Goal: Task Accomplishment & Management: Manage account settings

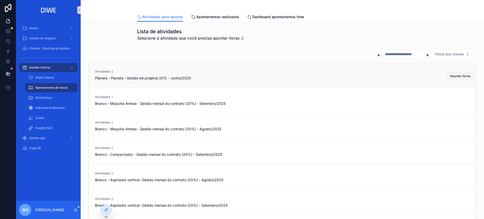
click at [450, 77] on span "Apontar horas" at bounding box center [460, 76] width 20 height 4
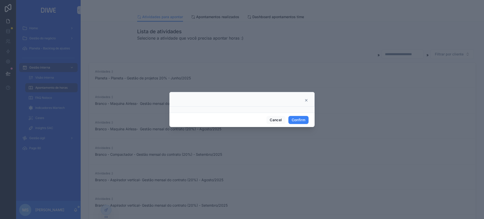
click at [307, 102] on icon at bounding box center [307, 100] width 4 height 4
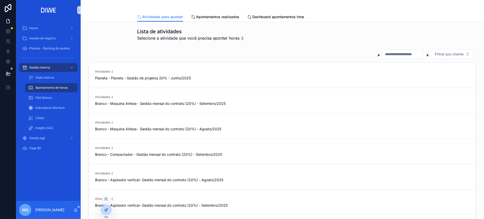
click at [104, 212] on div at bounding box center [106, 210] width 10 height 10
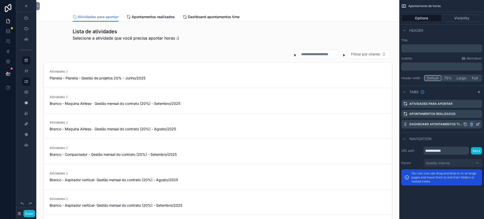
click at [472, 123] on icon "scrollable content" at bounding box center [472, 123] width 1 height 1
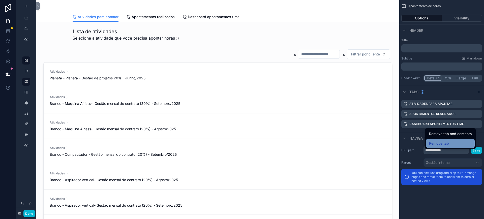
click at [452, 143] on div "Remove tab" at bounding box center [450, 144] width 43 height 6
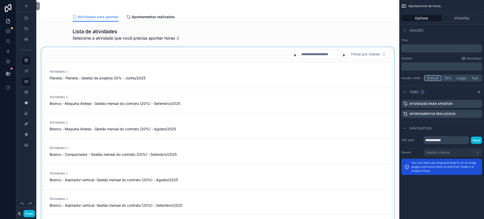
click at [351, 70] on div "scrollable content" at bounding box center [217, 138] width 355 height 182
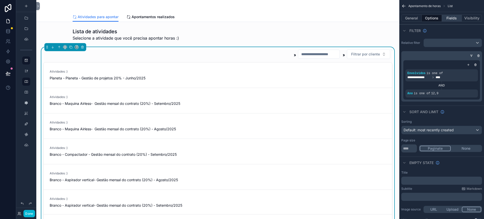
click at [453, 19] on button "Fields" at bounding box center [452, 18] width 20 height 7
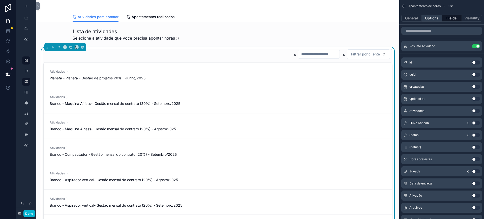
click at [436, 16] on button "Options" at bounding box center [432, 18] width 20 height 7
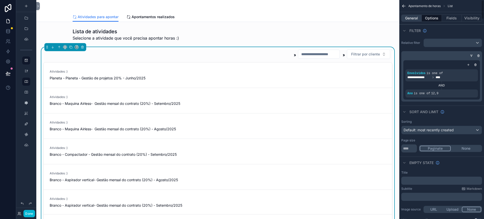
click at [415, 18] on button "General" at bounding box center [412, 18] width 20 height 7
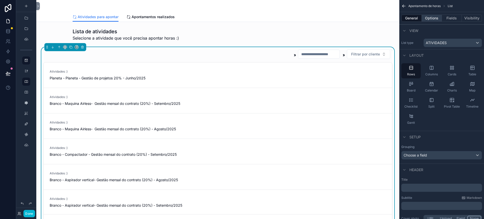
click at [429, 18] on button "Options" at bounding box center [432, 18] width 20 height 7
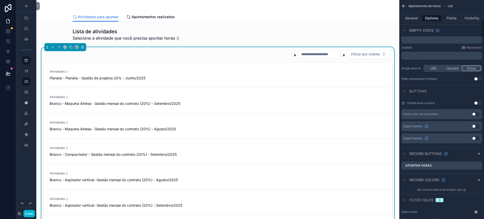
scroll to position [222, 0]
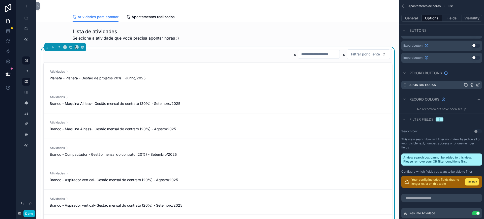
click at [478, 85] on icon "scrollable content" at bounding box center [478, 85] width 4 height 4
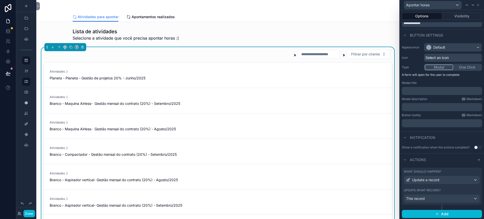
scroll to position [27, 0]
click at [447, 210] on button "Add" at bounding box center [442, 213] width 80 height 8
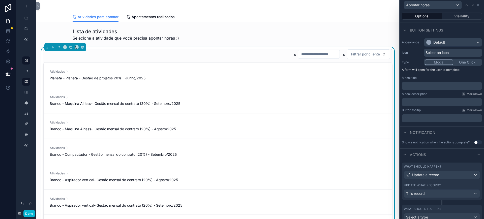
scroll to position [50, 0]
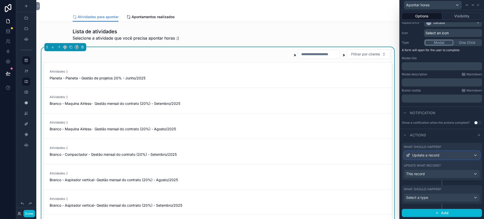
click at [433, 154] on span "Update a record" at bounding box center [426, 155] width 27 height 5
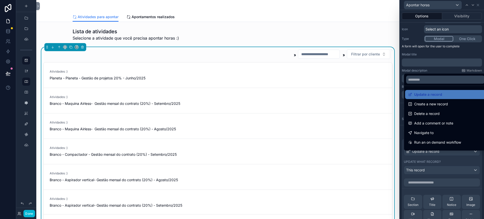
click at [433, 154] on div at bounding box center [442, 109] width 84 height 219
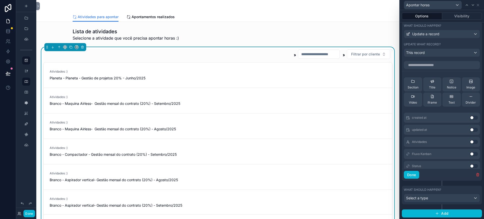
scroll to position [1880, 0]
click at [446, 69] on input "text" at bounding box center [442, 65] width 76 height 8
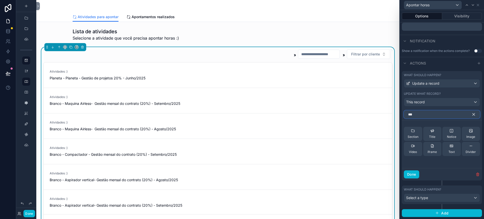
scroll to position [168, 0]
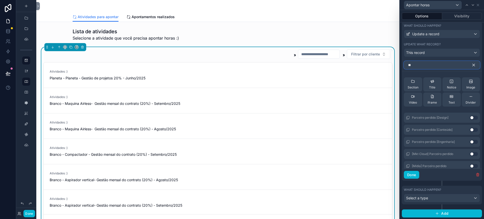
type input "*"
type input "****"
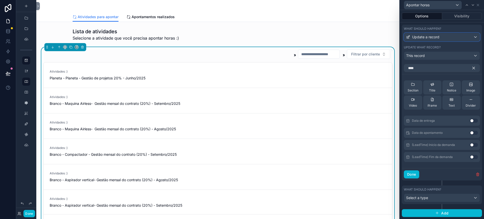
click at [423, 39] on span "Update a record" at bounding box center [426, 37] width 27 height 5
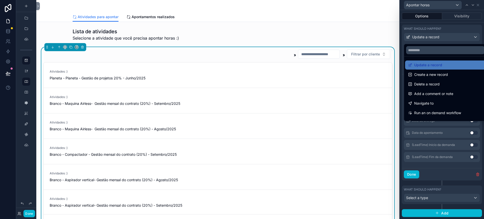
drag, startPoint x: 423, startPoint y: 77, endPoint x: 484, endPoint y: 116, distance: 73.1
click at [423, 76] on span "Create a new record" at bounding box center [432, 75] width 34 height 6
click at [423, 72] on input "****" at bounding box center [442, 68] width 76 height 8
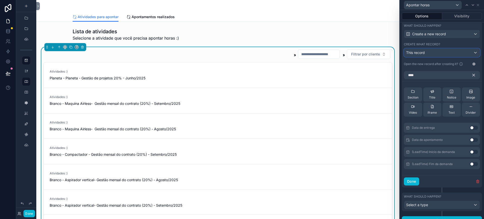
click at [422, 55] on span "This record" at bounding box center [416, 52] width 19 height 4
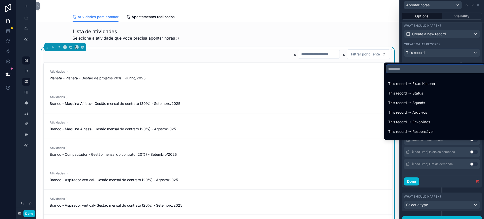
click at [417, 71] on input "text" at bounding box center [436, 69] width 99 height 8
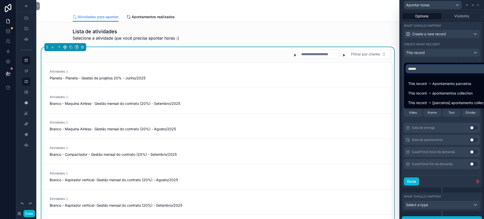
type input "******"
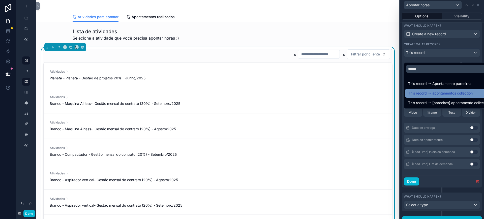
click at [455, 91] on span "apontamentos collection" at bounding box center [453, 93] width 40 height 6
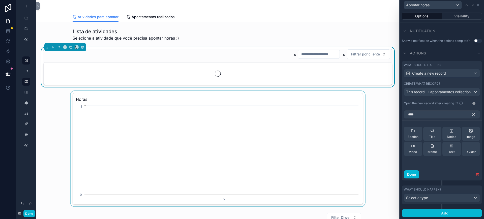
scroll to position [136, 0]
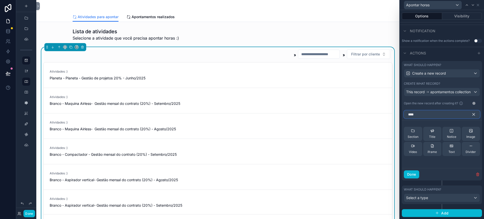
click at [422, 115] on input "****" at bounding box center [442, 115] width 76 height 8
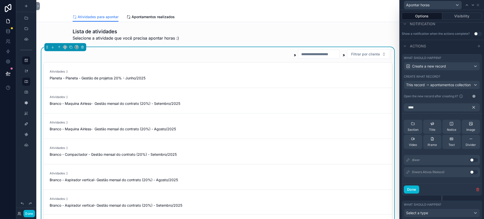
click at [470, 162] on button "Use setting" at bounding box center [474, 160] width 8 height 4
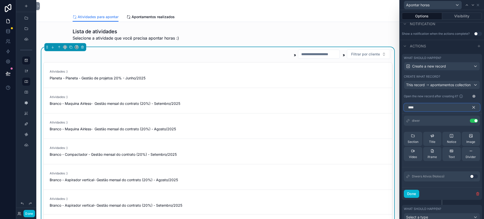
drag, startPoint x: 416, startPoint y: 113, endPoint x: 423, endPoint y: 116, distance: 7.8
click at [416, 112] on input "****" at bounding box center [442, 107] width 76 height 8
type input "*"
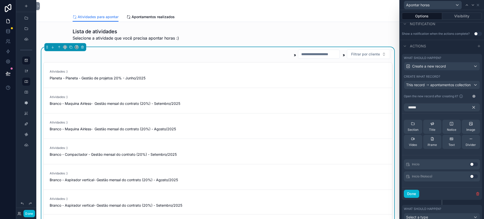
click at [470, 167] on button "Use setting" at bounding box center [474, 165] width 8 height 4
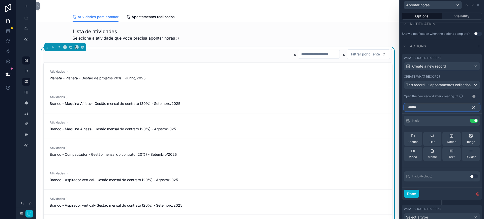
click at [422, 112] on input "******" at bounding box center [442, 107] width 76 height 8
type input "*"
click at [429, 112] on input "******" at bounding box center [442, 107] width 76 height 8
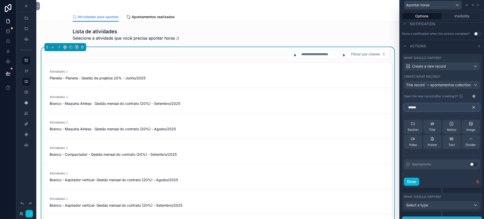
type input "******"
click at [470, 167] on button "Use setting" at bounding box center [474, 165] width 8 height 4
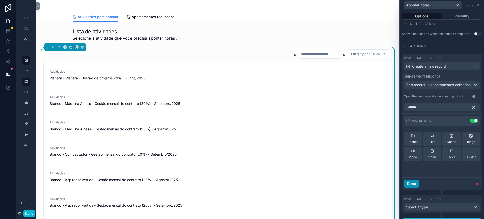
click at [411, 188] on button "Done" at bounding box center [411, 184] width 15 height 8
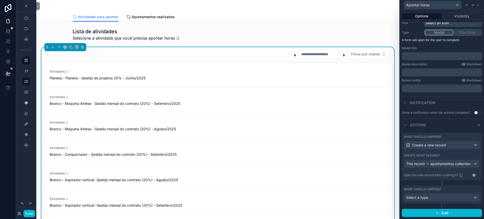
scroll to position [64, 0]
click at [448, 167] on div "This record apontamentos collection" at bounding box center [439, 163] width 65 height 5
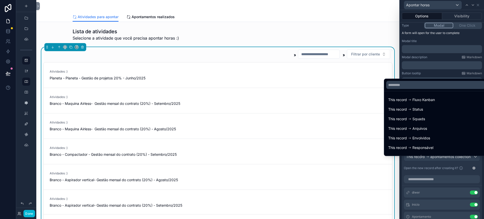
click at [448, 167] on div at bounding box center [442, 109] width 84 height 219
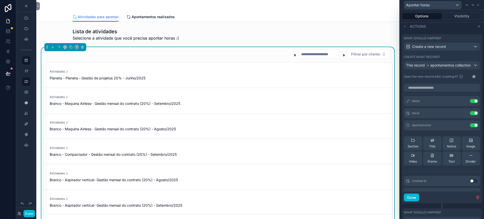
scroll to position [158, 0]
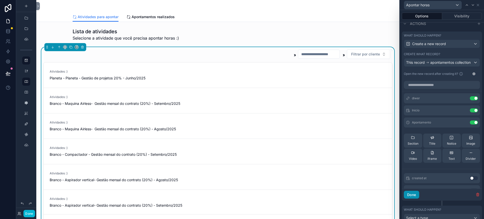
click at [412, 199] on button "Done" at bounding box center [411, 195] width 15 height 8
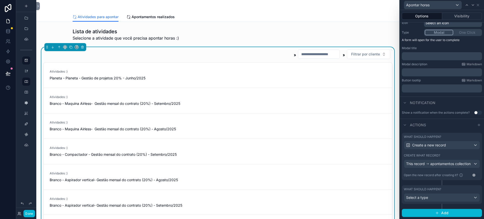
scroll to position [64, 0]
click at [363, 75] on span "Apontar horas" at bounding box center [376, 76] width 27 height 8
click at [28, 211] on button "Done" at bounding box center [28, 213] width 11 height 7
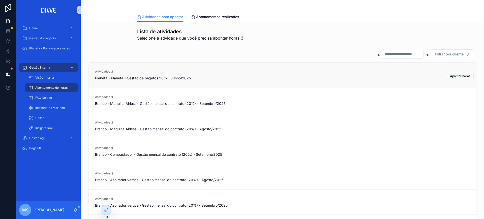
click at [450, 74] on span "Apontar horas" at bounding box center [460, 76] width 20 height 4
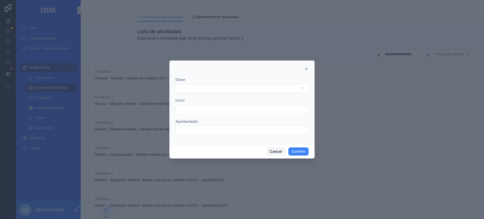
click at [276, 151] on button "Cancel" at bounding box center [276, 152] width 19 height 8
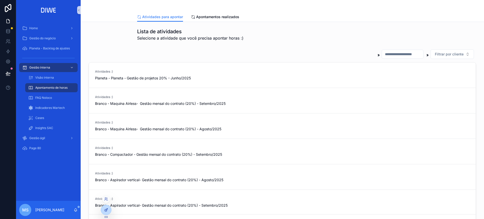
click at [110, 208] on div at bounding box center [106, 210] width 10 height 10
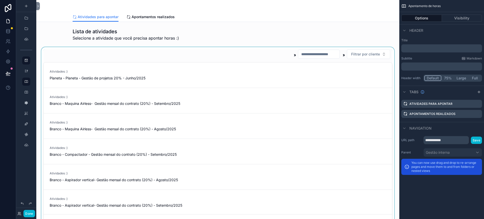
click at [273, 72] on div "scrollable content" at bounding box center [217, 138] width 355 height 182
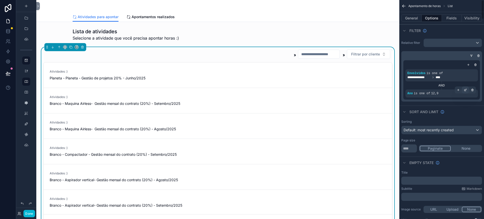
click at [466, 90] on icon "scrollable content" at bounding box center [467, 90] width 2 height 2
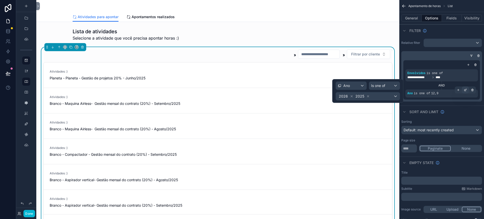
click at [466, 90] on icon "scrollable content" at bounding box center [467, 90] width 2 height 2
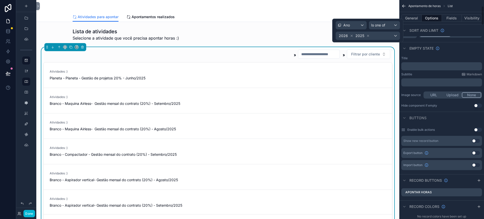
drag, startPoint x: 482, startPoint y: 50, endPoint x: 484, endPoint y: 50, distance: 2.5
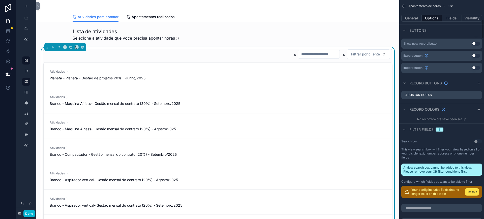
scroll to position [222, 0]
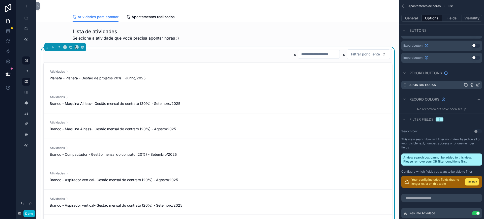
click at [479, 84] on icon "scrollable content" at bounding box center [479, 85] width 2 height 2
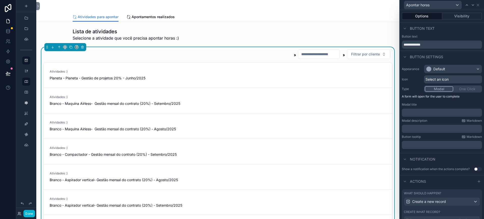
click at [421, 114] on p "﻿" at bounding box center [442, 112] width 77 height 5
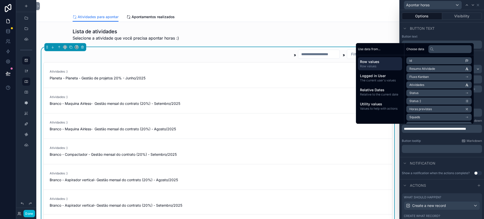
scroll to position [0, 0]
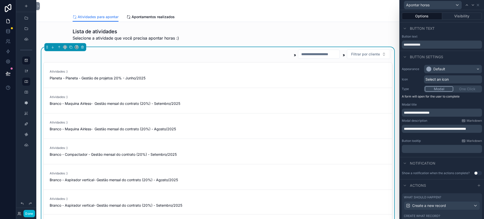
click at [419, 149] on div "﻿" at bounding box center [442, 149] width 80 height 8
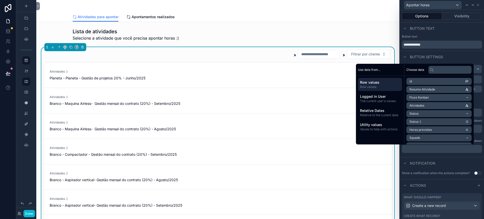
click at [431, 148] on p "﻿" at bounding box center [442, 149] width 77 height 5
click at [423, 88] on span "Resumo Atividade" at bounding box center [423, 89] width 26 height 4
click at [457, 39] on div "**********" at bounding box center [442, 42] width 80 height 14
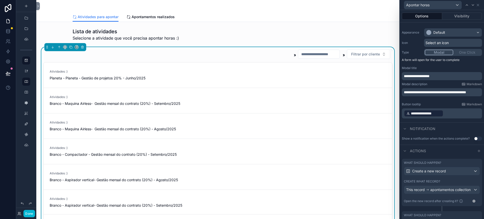
scroll to position [70, 0]
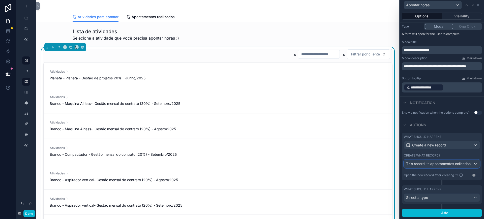
click at [432, 162] on div "This record apontamentos collection" at bounding box center [439, 163] width 65 height 5
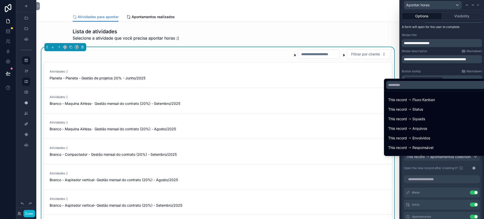
drag, startPoint x: 481, startPoint y: 129, endPoint x: 482, endPoint y: 162, distance: 32.3
click at [482, 162] on div "**********" at bounding box center [242, 109] width 484 height 219
click at [480, 58] on div at bounding box center [442, 109] width 84 height 219
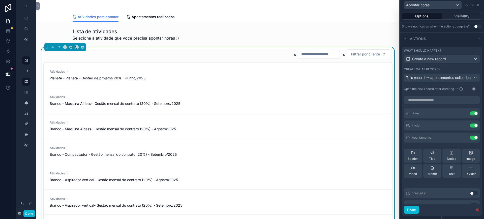
scroll to position [157, 0]
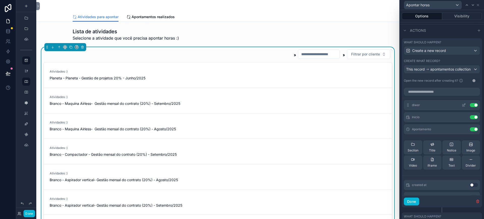
click at [462, 107] on icon at bounding box center [464, 105] width 4 height 4
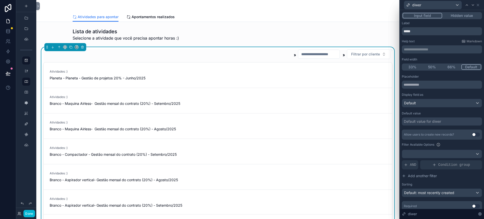
click at [427, 118] on div "Default value for diwer" at bounding box center [442, 122] width 80 height 8
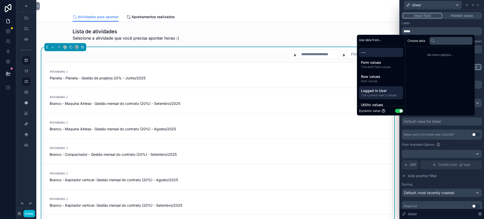
click at [383, 93] on span "Logged in User" at bounding box center [381, 90] width 40 height 5
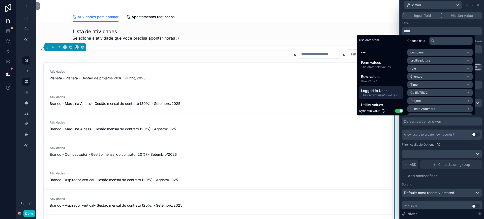
click at [416, 85] on li "Time" at bounding box center [440, 84] width 65 height 7
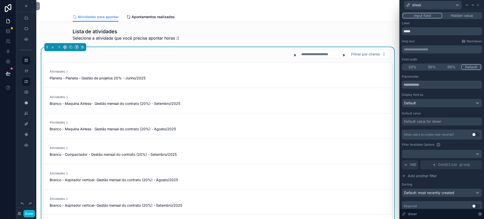
click at [456, 144] on div "Filter Available Options" at bounding box center [442, 145] width 80 height 6
click at [433, 122] on div "Default value for diwer" at bounding box center [422, 121] width 37 height 5
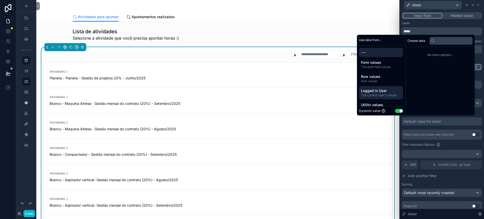
click at [377, 90] on span "Logged in User" at bounding box center [381, 90] width 40 height 5
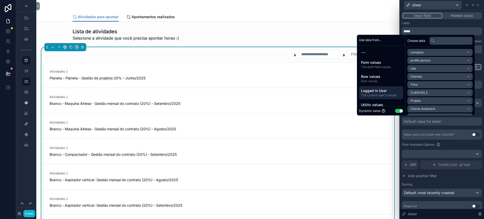
click at [412, 84] on span "Time" at bounding box center [414, 85] width 7 height 4
click at [463, 60] on li "Time" at bounding box center [440, 61] width 65 height 7
click at [28, 214] on button "Done" at bounding box center [28, 213] width 11 height 7
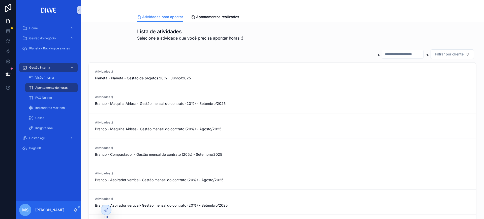
click at [6, 76] on icon at bounding box center [8, 73] width 5 height 5
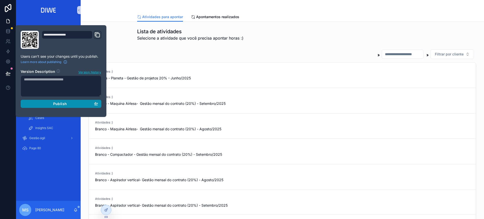
click at [83, 106] on div "Publish" at bounding box center [61, 104] width 74 height 5
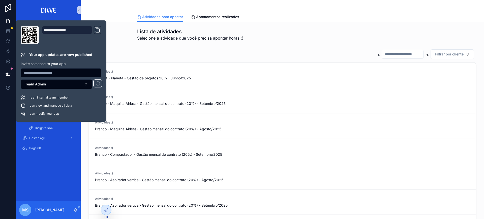
click at [346, 13] on div "Atividades para apontar Apontamentos realizados" at bounding box center [282, 17] width 291 height 10
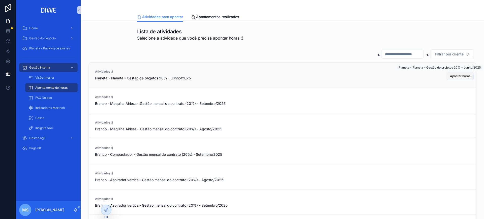
click at [450, 76] on span "Apontar horas" at bounding box center [460, 76] width 20 height 4
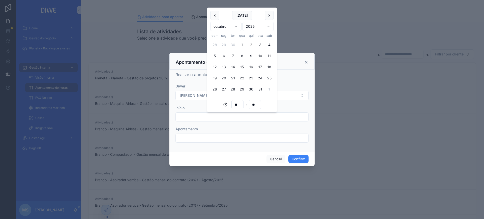
click at [200, 117] on input "text" at bounding box center [242, 117] width 133 height 7
click at [250, 45] on button "2" at bounding box center [251, 44] width 9 height 9
type input "**********"
click at [196, 138] on input "text" at bounding box center [242, 138] width 133 height 7
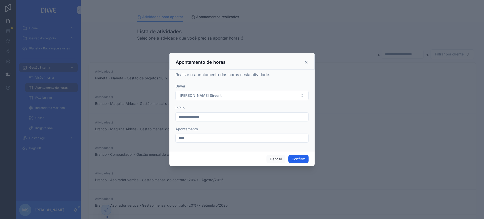
type input "****"
click at [298, 156] on button "Confirm" at bounding box center [299, 159] width 20 height 8
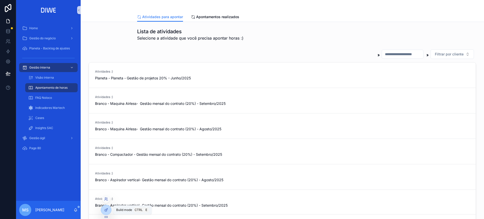
click at [101, 211] on div at bounding box center [106, 210] width 11 height 10
click at [105, 211] on icon at bounding box center [106, 210] width 2 height 2
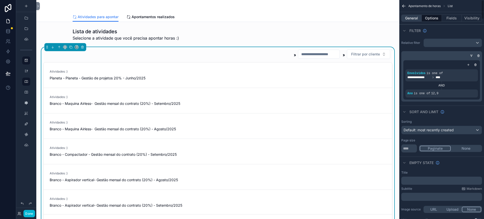
click at [411, 20] on button "General" at bounding box center [412, 18] width 20 height 7
click at [413, 19] on button "General" at bounding box center [412, 18] width 20 height 7
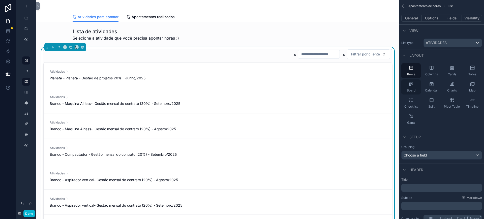
click at [412, 90] on span "Board" at bounding box center [411, 91] width 9 height 4
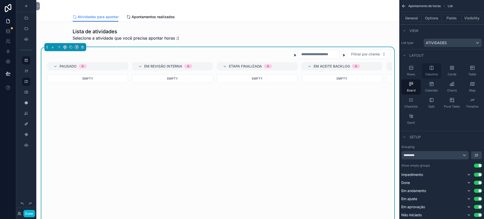
click at [431, 69] on icon "scrollable content" at bounding box center [431, 67] width 5 height 5
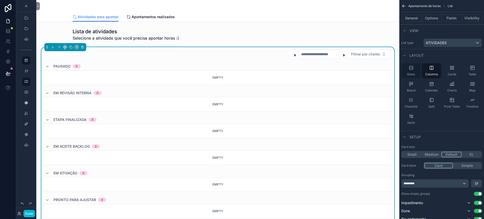
click at [410, 71] on div "Rows" at bounding box center [411, 70] width 19 height 15
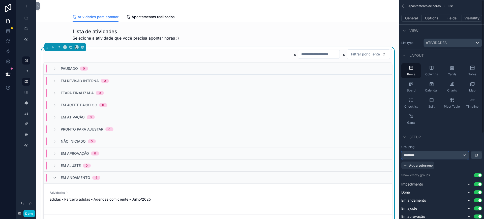
click at [457, 153] on div "*********" at bounding box center [435, 155] width 67 height 8
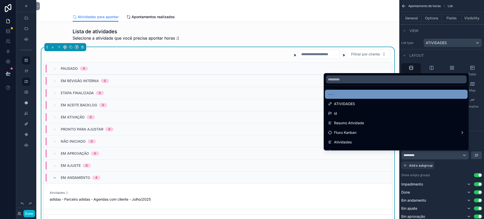
click at [364, 94] on div "----" at bounding box center [396, 94] width 137 height 6
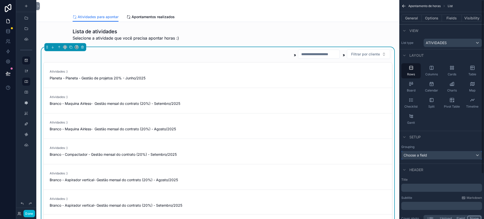
click at [429, 155] on div "Choose a field" at bounding box center [442, 155] width 80 height 8
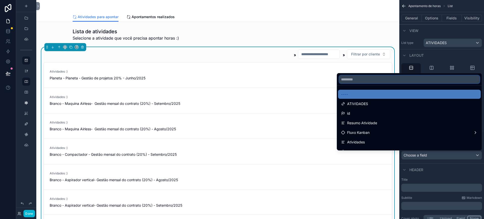
click at [361, 77] on input "text" at bounding box center [409, 79] width 141 height 8
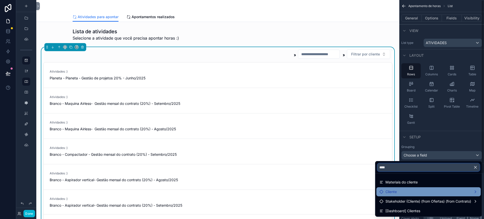
type input "****"
click at [388, 190] on span "Cliente" at bounding box center [391, 192] width 11 height 6
click at [421, 194] on div "Cliente" at bounding box center [429, 192] width 98 height 6
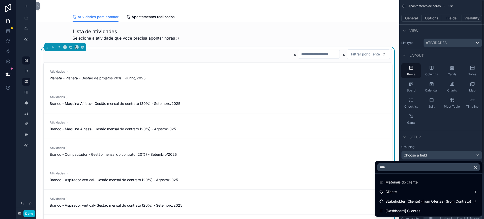
click at [451, 132] on div "scrollable content" at bounding box center [242, 109] width 484 height 219
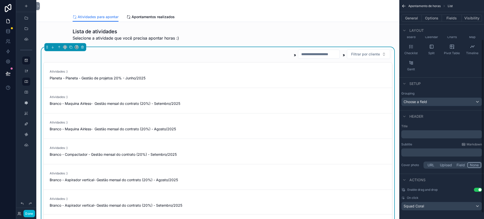
scroll to position [57, 0]
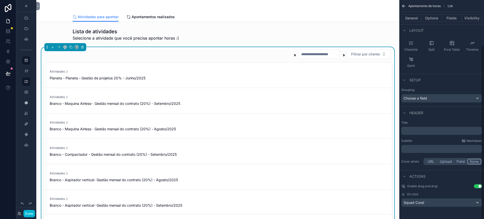
drag, startPoint x: 484, startPoint y: 84, endPoint x: 484, endPoint y: 149, distance: 65.1
click at [484, 149] on div "Apontamento de horas List General Options Fields Visibility View List type ATIV…" at bounding box center [442, 109] width 85 height 219
click at [429, 18] on button "Options" at bounding box center [432, 18] width 20 height 7
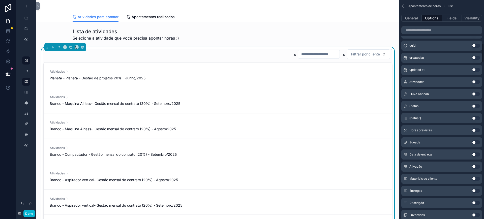
scroll to position [501, 0]
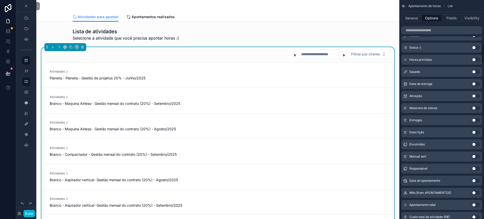
drag, startPoint x: 484, startPoint y: 112, endPoint x: 484, endPoint y: 99, distance: 13.4
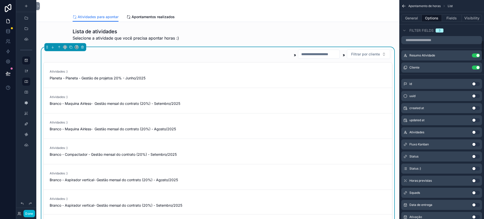
click at [482, 43] on div "**********" at bounding box center [442, 109] width 85 height 219
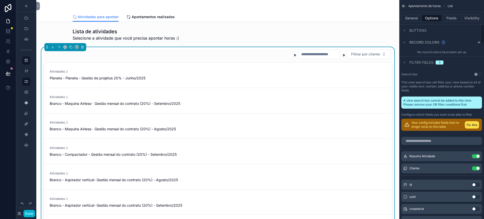
click at [483, 33] on div "**********" at bounding box center [442, 109] width 85 height 219
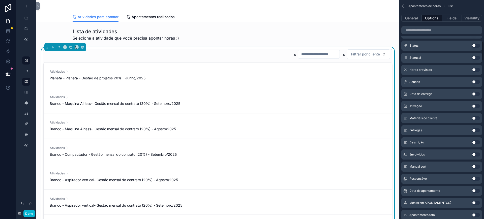
drag, startPoint x: 484, startPoint y: 85, endPoint x: 484, endPoint y: 61, distance: 23.5
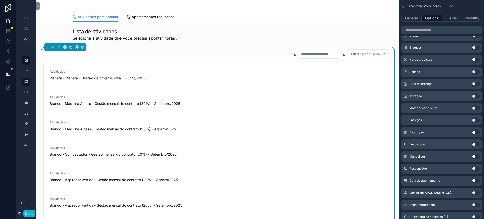
click at [483, 54] on div "**********" at bounding box center [442, 109] width 85 height 219
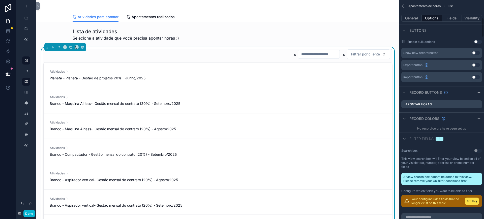
drag, startPoint x: 482, startPoint y: 50, endPoint x: 484, endPoint y: 24, distance: 25.8
click at [484, 24] on div "**********" at bounding box center [442, 109] width 85 height 219
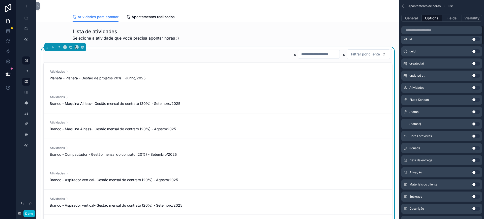
drag, startPoint x: 482, startPoint y: 47, endPoint x: 484, endPoint y: 21, distance: 26.0
click at [483, 43] on div "**********" at bounding box center [442, 109] width 85 height 219
click at [484, 34] on div "**********" at bounding box center [442, 109] width 85 height 219
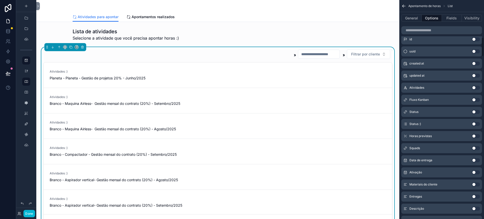
scroll to position [380, 0]
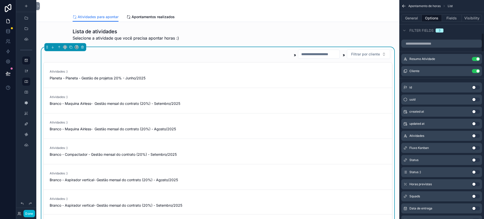
click at [484, 45] on div "**********" at bounding box center [442, 109] width 85 height 219
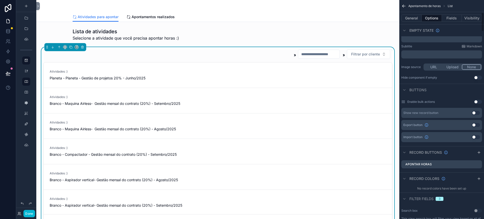
drag, startPoint x: 484, startPoint y: 42, endPoint x: 484, endPoint y: 22, distance: 20.2
click at [484, 22] on div "**********" at bounding box center [442, 109] width 85 height 219
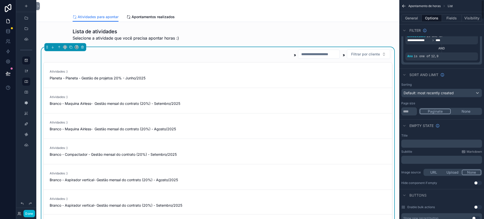
scroll to position [0, 0]
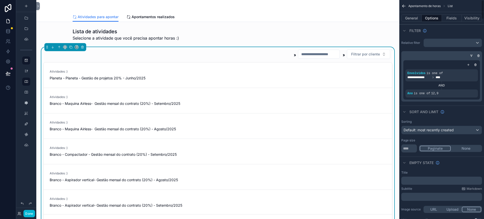
drag, startPoint x: 484, startPoint y: 31, endPoint x: 484, endPoint y: 13, distance: 17.7
click at [484, 13] on div "**********" at bounding box center [442, 109] width 85 height 219
click at [443, 130] on span "Default: most recently created" at bounding box center [429, 130] width 50 height 4
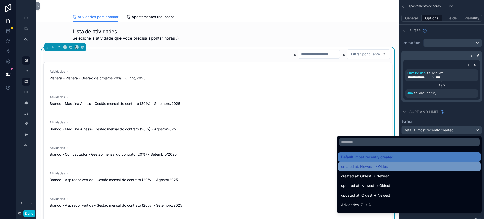
click at [393, 167] on div "created at: Newest -> Oldest" at bounding box center [409, 167] width 137 height 6
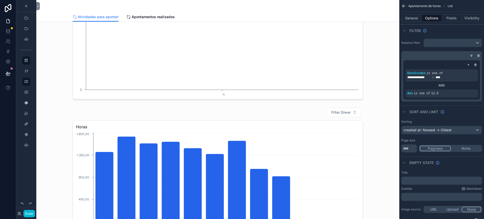
scroll to position [221, 0]
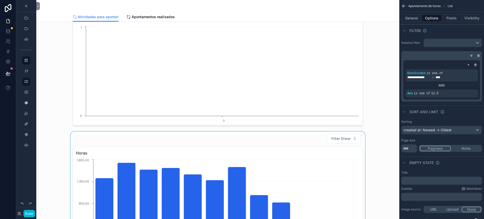
click at [240, 145] on div "scrollable content" at bounding box center [217, 196] width 355 height 129
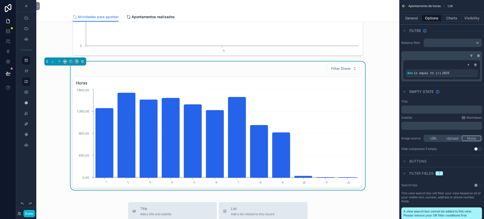
scroll to position [286, 0]
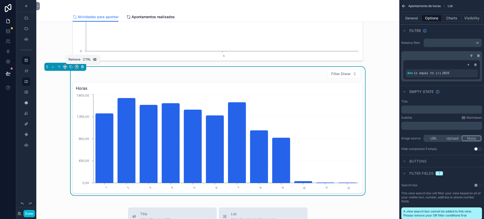
click at [84, 66] on icon "scrollable content" at bounding box center [82, 66] width 2 height 0
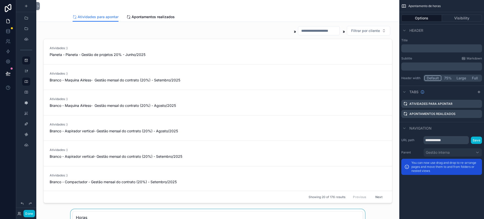
scroll to position [175, 0]
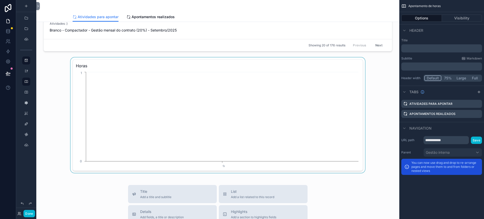
click at [100, 65] on div "scrollable content" at bounding box center [217, 116] width 355 height 116
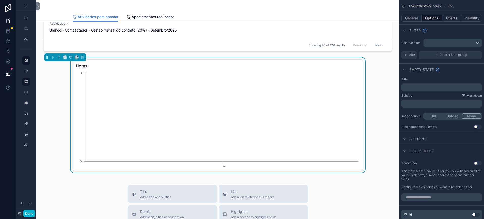
click at [79, 57] on div "scrollable content" at bounding box center [65, 57] width 42 height 8
click at [83, 58] on icon "scrollable content" at bounding box center [83, 58] width 4 height 4
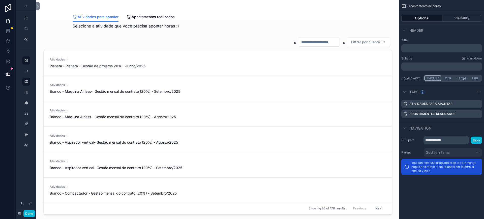
scroll to position [0, 0]
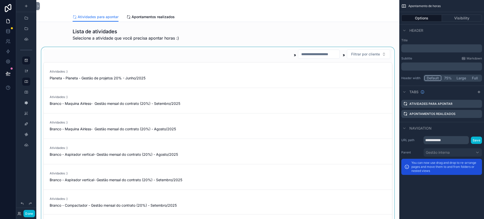
click at [218, 54] on div "scrollable content" at bounding box center [217, 138] width 355 height 182
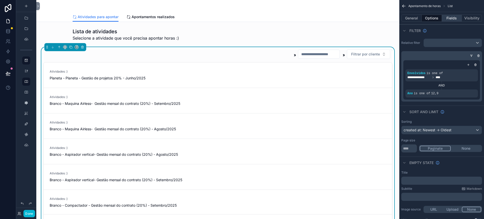
click at [455, 18] on button "Fields" at bounding box center [452, 18] width 20 height 7
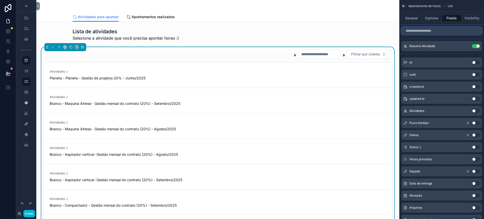
click at [437, 32] on input "scrollable content" at bounding box center [442, 31] width 81 height 8
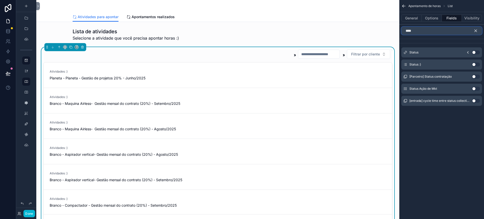
type input "****"
click at [475, 63] on button "Use setting" at bounding box center [476, 65] width 8 height 4
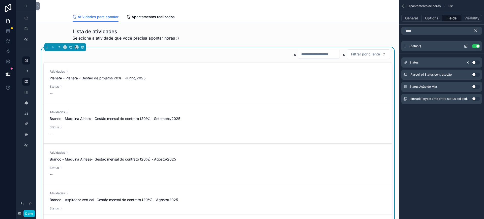
click at [476, 47] on button "Use setting" at bounding box center [476, 46] width 8 height 4
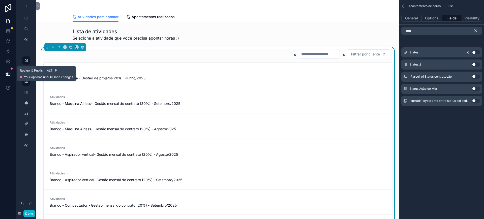
click at [7, 74] on icon at bounding box center [8, 73] width 4 height 3
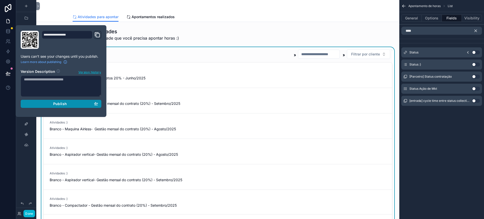
click at [65, 106] on button "Publish" at bounding box center [61, 104] width 81 height 8
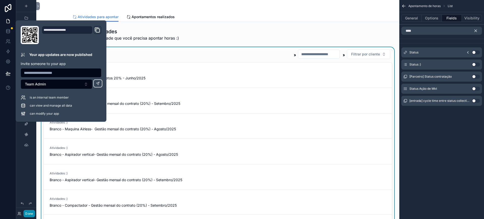
click at [28, 213] on button "Done" at bounding box center [28, 213] width 11 height 7
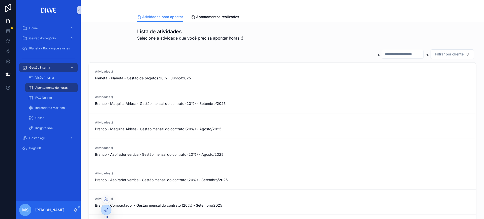
click at [106, 212] on div at bounding box center [106, 210] width 10 height 10
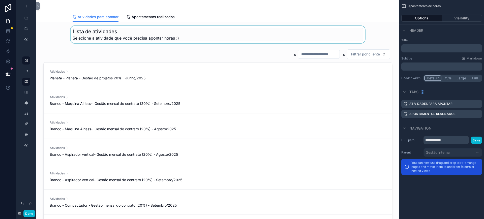
click at [84, 29] on div "scrollable content" at bounding box center [217, 34] width 355 height 17
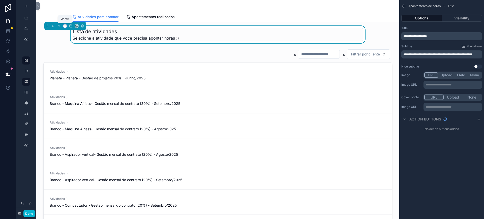
click at [65, 26] on icon "scrollable content" at bounding box center [65, 26] width 4 height 4
click at [74, 87] on span "Large" at bounding box center [72, 89] width 10 height 6
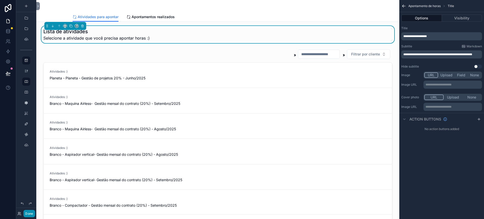
click at [29, 212] on button "Done" at bounding box center [28, 213] width 11 height 7
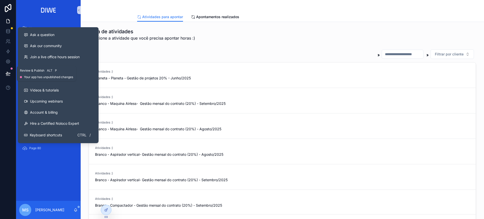
click at [5, 77] on button at bounding box center [8, 74] width 11 height 14
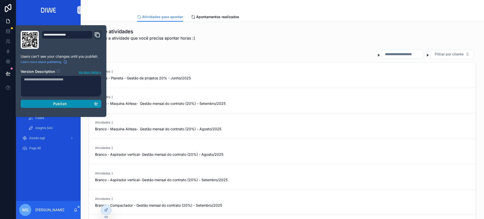
click at [87, 106] on button "Publish" at bounding box center [61, 104] width 81 height 8
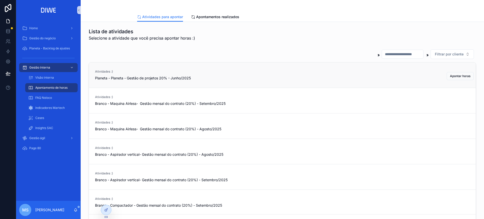
click at [237, 74] on div "Atividades :) Planeta - Planeta - Gestão de projetos 20% - Junho/2025" at bounding box center [282, 75] width 375 height 11
click at [450, 75] on span "Apontar horas" at bounding box center [460, 76] width 20 height 4
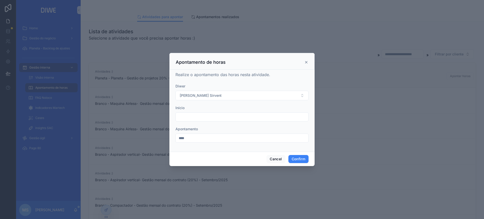
click at [308, 64] on icon at bounding box center [307, 62] width 4 height 4
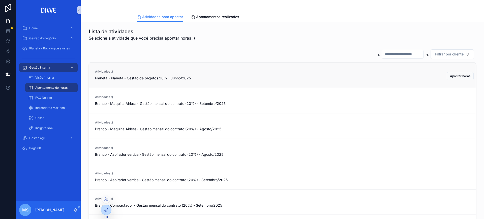
click at [106, 209] on icon at bounding box center [106, 210] width 4 height 4
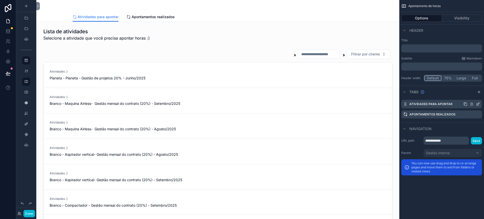
click at [480, 105] on icon "scrollable content" at bounding box center [478, 104] width 4 height 4
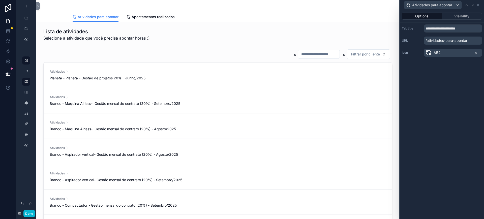
click at [477, 51] on icon at bounding box center [476, 53] width 4 height 4
click at [478, 4] on icon at bounding box center [478, 5] width 4 height 4
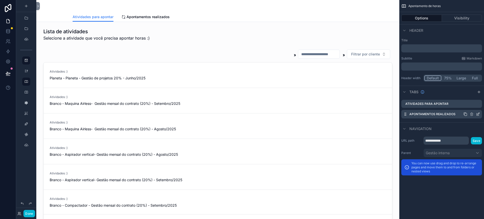
click at [479, 115] on icon "scrollable content" at bounding box center [478, 114] width 4 height 4
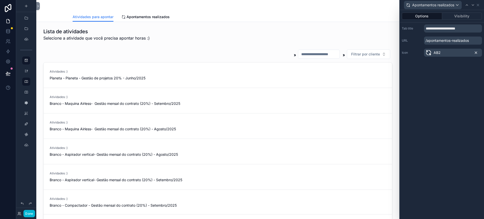
click at [476, 53] on icon at bounding box center [476, 53] width 4 height 4
click at [480, 5] on icon at bounding box center [478, 5] width 4 height 4
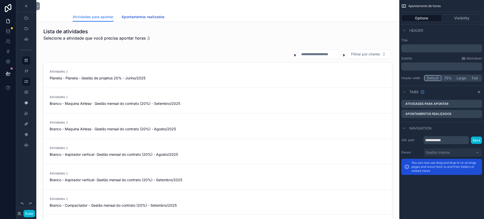
click at [150, 19] on link "Apontamentos realizados" at bounding box center [143, 17] width 43 height 10
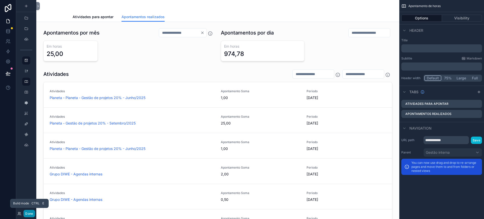
click at [28, 213] on button "Done" at bounding box center [28, 213] width 11 height 7
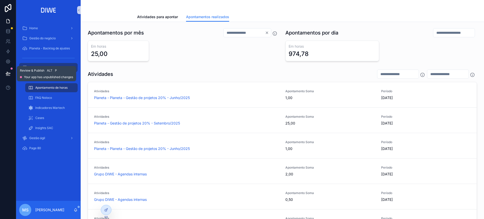
click at [7, 72] on icon at bounding box center [8, 73] width 4 height 3
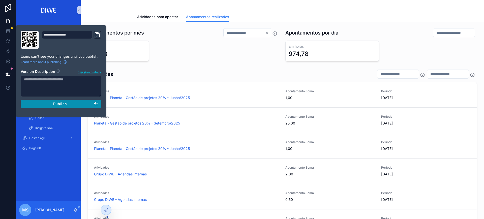
click at [80, 102] on div "Publish" at bounding box center [61, 104] width 74 height 5
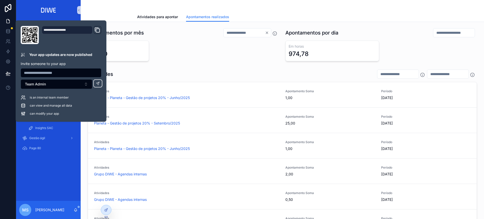
click at [244, 65] on div "Apontamentos por mês * Em horas 25,00 Apontamentos por dia Em horas 974,78 Ativ…" at bounding box center [283, 151] width 404 height 259
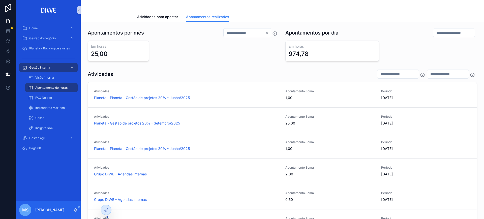
click at [224, 32] on input "*" at bounding box center [244, 32] width 41 height 7
click at [378, 73] on input "scrollable content" at bounding box center [398, 74] width 41 height 7
click at [428, 72] on input "scrollable content" at bounding box center [448, 74] width 41 height 7
click at [470, 74] on icon "scrollable content" at bounding box center [472, 74] width 5 height 5
click at [470, 75] on icon "scrollable content" at bounding box center [472, 74] width 5 height 5
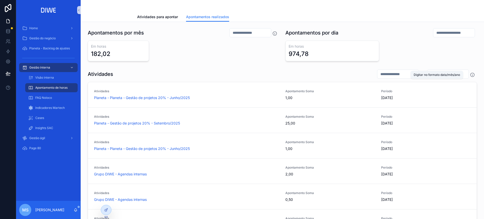
click at [438, 78] on div "Digitar no formato data/mês/ano" at bounding box center [437, 75] width 52 height 8
click at [444, 67] on div "Apontamentos por mês Em horas 182,02 Apontamentos por dia Em horas 974,78 Ativi…" at bounding box center [283, 151] width 404 height 259
click at [249, 33] on input "scrollable content" at bounding box center [250, 32] width 41 height 7
type input "*"
click at [434, 31] on input "scrollable content" at bounding box center [454, 32] width 41 height 7
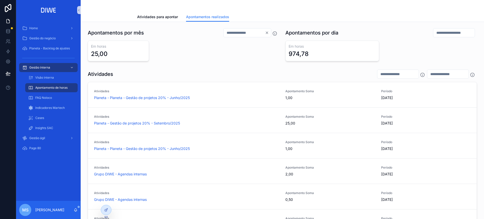
type input "**********"
click at [441, 48] on div "Em horas 974,78" at bounding box center [382, 51] width 192 height 21
click at [378, 73] on input "scrollable content" at bounding box center [398, 74] width 41 height 7
type input "*"
click at [103, 210] on div at bounding box center [106, 210] width 10 height 10
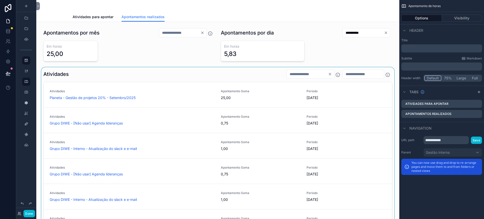
click at [203, 75] on div "scrollable content" at bounding box center [217, 157] width 355 height 181
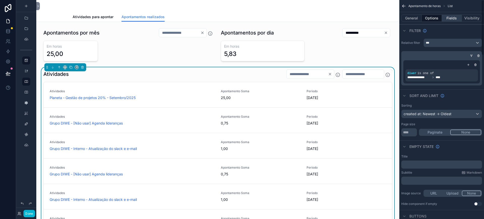
click at [455, 18] on button "Fields" at bounding box center [452, 18] width 20 height 7
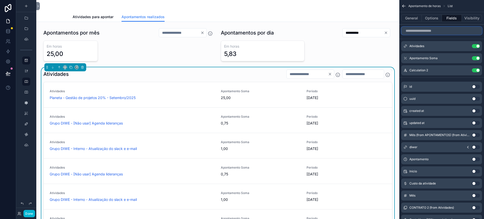
click at [437, 33] on input "scrollable content" at bounding box center [442, 31] width 81 height 8
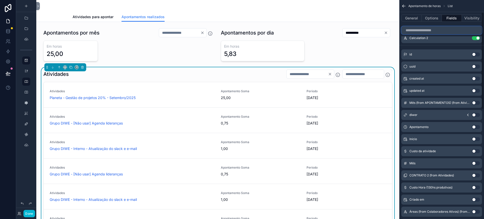
scroll to position [27, 0]
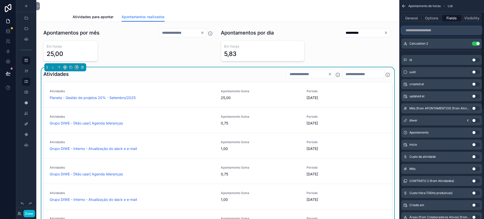
drag, startPoint x: 484, startPoint y: 23, endPoint x: 482, endPoint y: 35, distance: 12.0
click at [482, 35] on div "Apontamento de horas List General Options Fields Visibility Atividades Use sett…" at bounding box center [442, 109] width 85 height 219
click at [430, 18] on button "Options" at bounding box center [432, 18] width 20 height 7
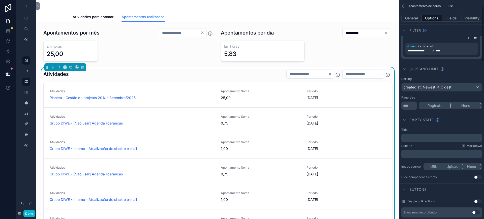
scroll to position [26, 0]
click at [484, 53] on div "**********" at bounding box center [442, 109] width 85 height 219
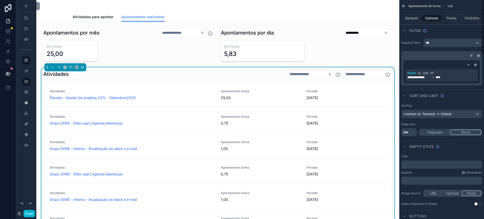
drag, startPoint x: 484, startPoint y: 53, endPoint x: 484, endPoint y: 17, distance: 35.8
click at [484, 17] on div "**********" at bounding box center [442, 109] width 85 height 219
click at [449, 17] on button "Fields" at bounding box center [452, 18] width 20 height 7
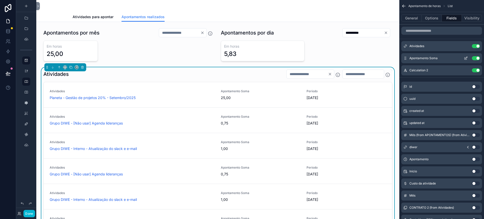
click at [467, 58] on icon "scrollable content" at bounding box center [467, 58] width 2 height 2
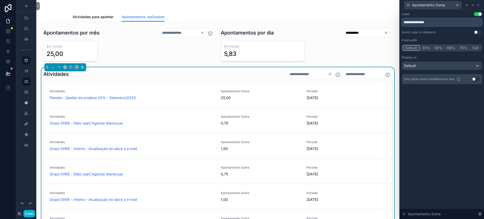
drag, startPoint x: 429, startPoint y: 23, endPoint x: 455, endPoint y: 25, distance: 26.5
click at [455, 25] on input "**********" at bounding box center [442, 22] width 80 height 8
type input "**********"
click at [452, 131] on div "**********" at bounding box center [442, 114] width 84 height 209
click at [480, 5] on icon at bounding box center [478, 5] width 4 height 4
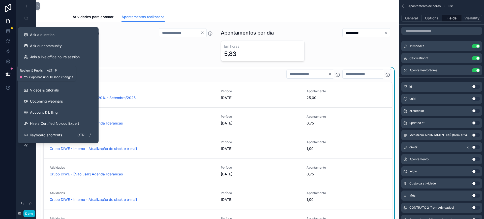
click at [8, 79] on button at bounding box center [8, 74] width 11 height 14
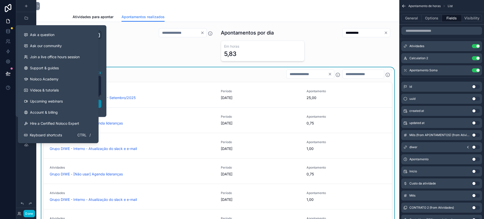
click at [99, 103] on button "Publish" at bounding box center [61, 104] width 81 height 8
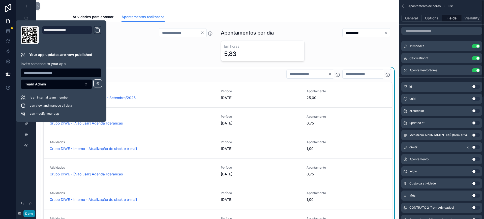
click at [28, 214] on button "Done" at bounding box center [28, 213] width 11 height 7
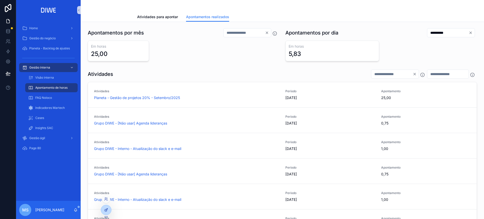
click at [105, 210] on icon at bounding box center [106, 210] width 2 height 2
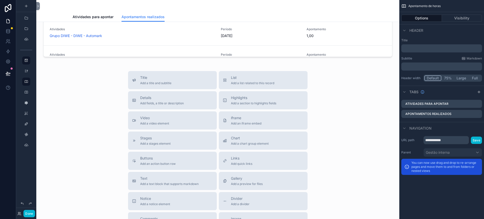
scroll to position [188, 0]
click at [246, 145] on span "Add a chart group element" at bounding box center [250, 145] width 38 height 4
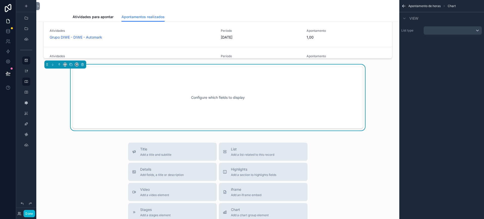
scroll to position [176, 0]
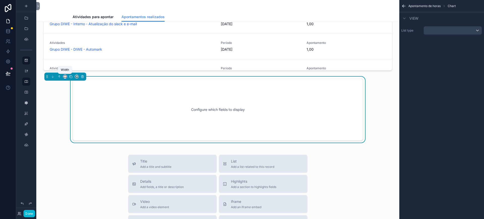
click at [65, 77] on icon "scrollable content" at bounding box center [64, 77] width 1 height 0
click at [74, 131] on span "75%" at bounding box center [71, 134] width 8 height 6
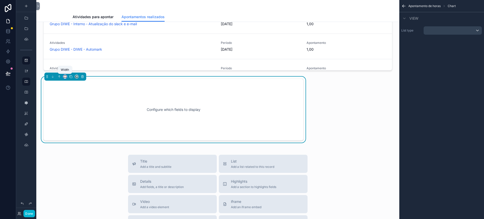
click at [65, 77] on icon "scrollable content" at bounding box center [65, 77] width 4 height 4
click at [74, 139] on span "Large" at bounding box center [72, 140] width 10 height 6
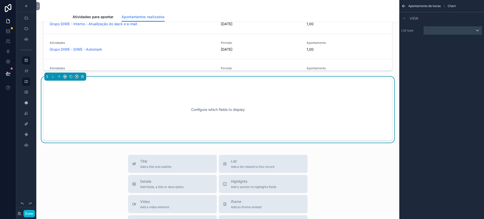
click at [460, 33] on div "scrollable content" at bounding box center [453, 30] width 58 height 8
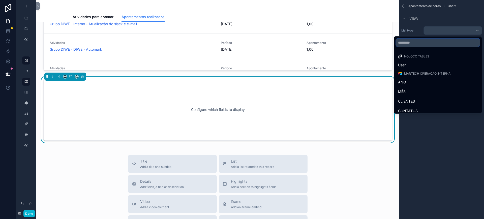
click at [425, 45] on input "text" at bounding box center [438, 43] width 84 height 8
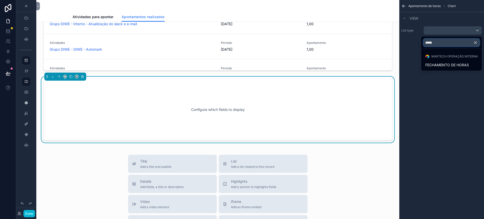
type input "*****"
click at [443, 61] on ul "Martech Operação interna FECHAMENTO DE HORAS" at bounding box center [452, 60] width 61 height 22
click at [444, 63] on span "FECHAMENTO DE HORAS" at bounding box center [448, 65] width 44 height 6
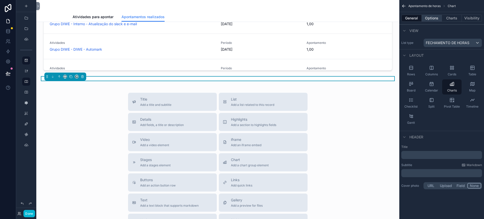
click at [434, 18] on button "Options" at bounding box center [432, 18] width 20 height 7
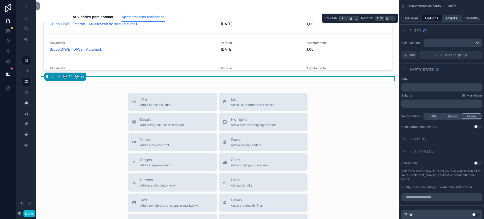
click at [451, 18] on button "Charts" at bounding box center [452, 18] width 20 height 7
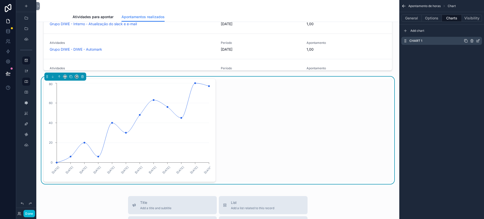
click at [478, 40] on icon "scrollable content" at bounding box center [478, 41] width 4 height 4
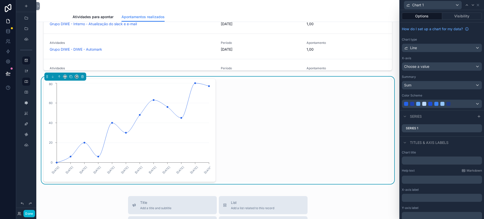
click at [428, 52] on div "How do I set up a chart for my data? Chart type Line X-axis Choose a value Summ…" at bounding box center [442, 66] width 84 height 88
click at [428, 48] on div "Line" at bounding box center [442, 48] width 80 height 8
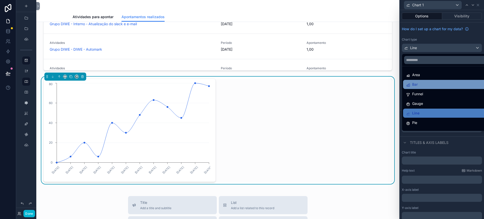
click at [423, 84] on div "Bar" at bounding box center [446, 85] width 78 height 6
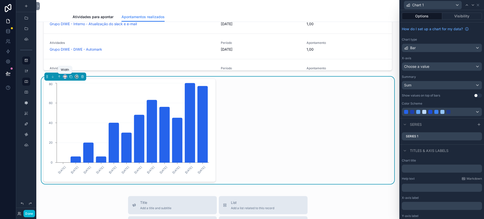
click at [65, 77] on icon "scrollable content" at bounding box center [65, 77] width 4 height 4
click at [77, 141] on span "Large" at bounding box center [72, 140] width 10 height 6
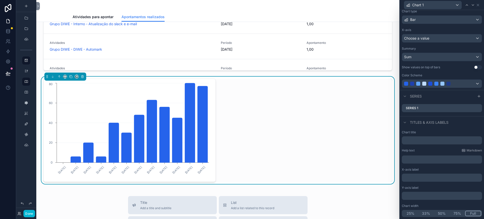
click at [470, 214] on button "Full" at bounding box center [474, 214] width 16 height 6
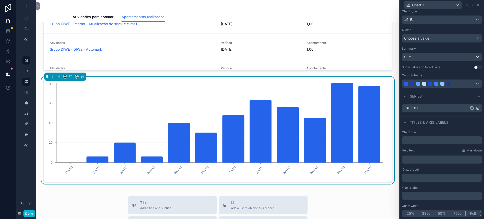
click at [478, 108] on icon at bounding box center [479, 108] width 2 height 2
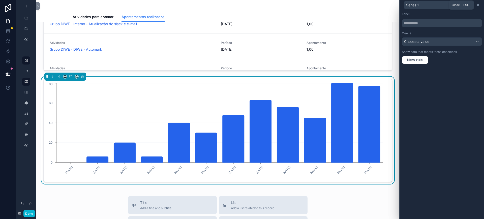
click at [479, 5] on icon at bounding box center [478, 5] width 4 height 4
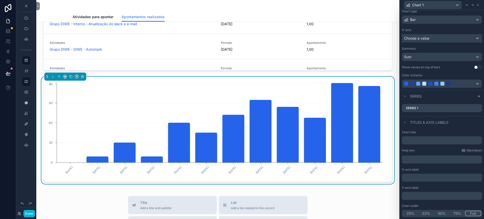
click at [419, 37] on span "Choose a value" at bounding box center [416, 38] width 25 height 4
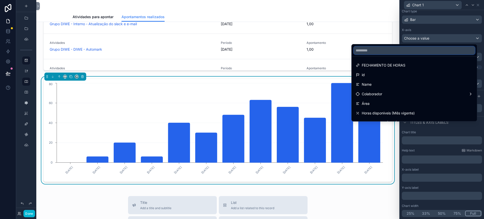
click at [374, 50] on input "text" at bounding box center [414, 50] width 121 height 8
click at [388, 52] on input "text" at bounding box center [414, 50] width 121 height 8
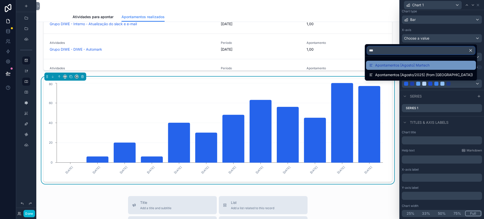
type input "***"
click at [458, 65] on div "Apontamentos [Agosto] Martech" at bounding box center [421, 65] width 104 height 6
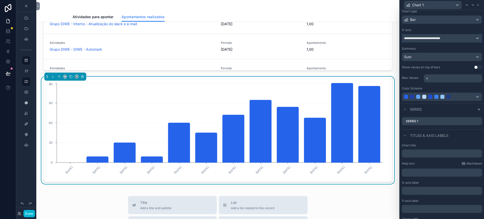
click at [427, 38] on span "**********" at bounding box center [427, 38] width 47 height 4
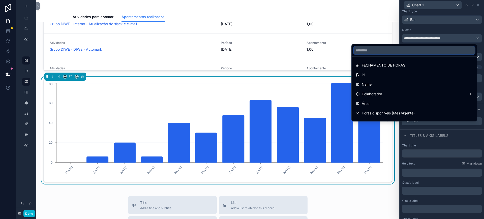
click at [389, 51] on input "text" at bounding box center [414, 50] width 121 height 8
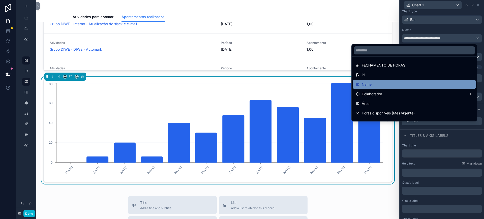
click at [382, 85] on div "Name" at bounding box center [414, 85] width 117 height 6
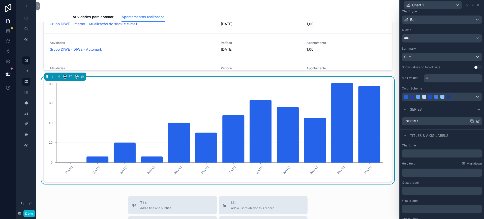
click at [478, 121] on icon at bounding box center [479, 121] width 2 height 2
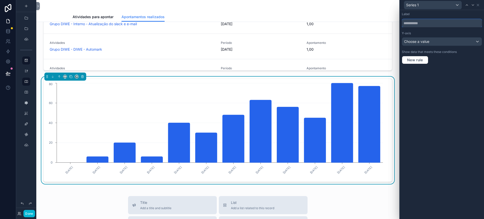
click at [420, 24] on input "text" at bounding box center [442, 23] width 80 height 8
click at [457, 43] on div "Choose a value" at bounding box center [442, 42] width 80 height 8
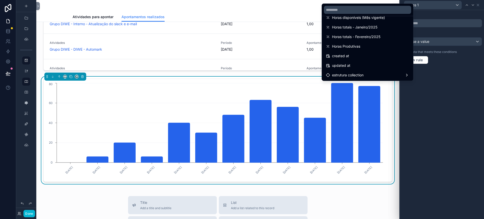
scroll to position [0, 0]
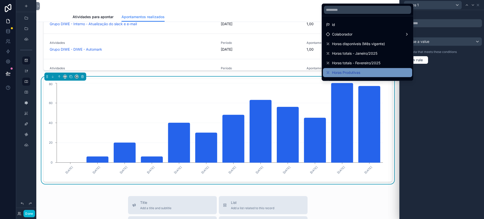
drag, startPoint x: 409, startPoint y: 45, endPoint x: 404, endPoint y: 68, distance: 23.8
click at [405, 68] on ul "id Colaborador Horas disponíveis (Mês vigente) Horas totais - Janeiro/2025 Hora…" at bounding box center [367, 48] width 91 height 65
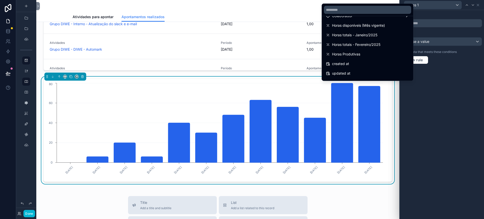
scroll to position [26, 0]
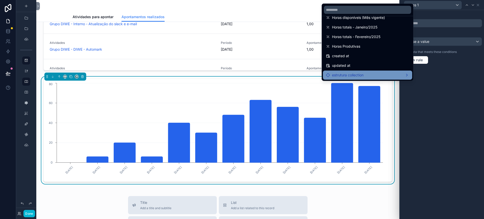
click at [396, 78] on div "estrutura collection" at bounding box center [367, 75] width 89 height 9
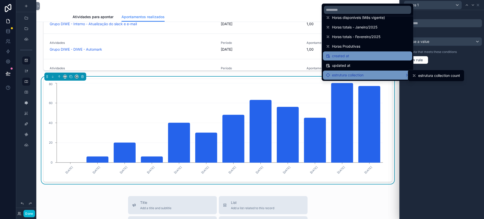
click at [373, 55] on div "created at" at bounding box center [367, 56] width 83 height 6
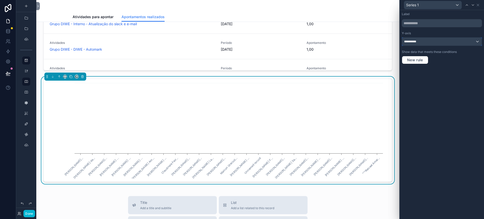
click at [435, 43] on div "**********" at bounding box center [442, 42] width 80 height 8
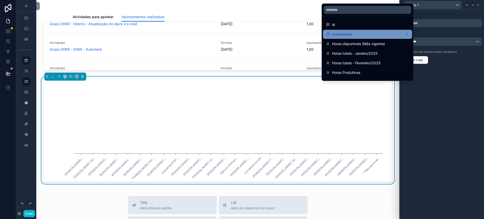
click at [367, 34] on div "Colaborador" at bounding box center [367, 34] width 83 height 6
click at [430, 37] on span "Colaborador count" at bounding box center [434, 35] width 31 height 6
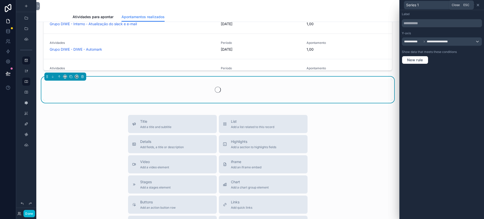
click at [479, 4] on icon at bounding box center [478, 5] width 2 height 2
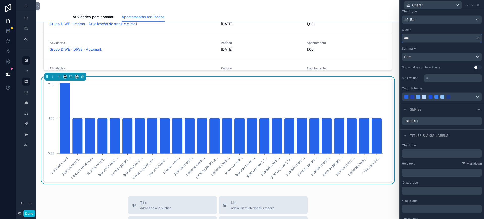
click at [417, 36] on div "****" at bounding box center [442, 38] width 80 height 8
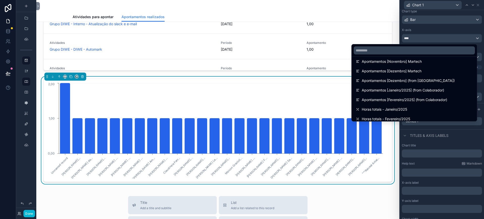
scroll to position [0, 0]
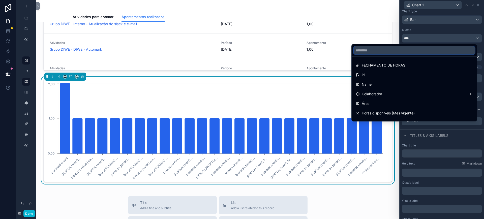
click at [378, 49] on input "text" at bounding box center [414, 50] width 121 height 8
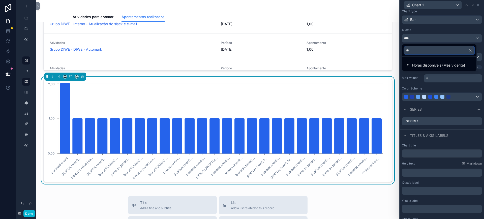
type input "*"
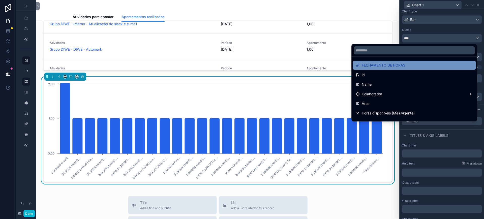
click at [406, 64] on div "FECHAMENTO DE HORAS" at bounding box center [414, 65] width 117 height 6
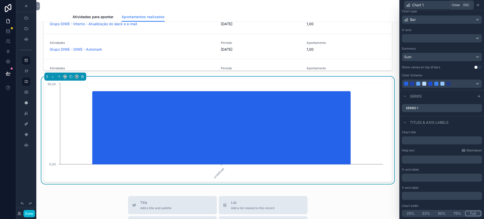
click at [479, 5] on icon at bounding box center [478, 5] width 4 height 4
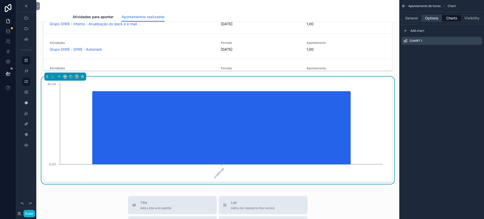
click at [431, 17] on button "Options" at bounding box center [432, 18] width 20 height 7
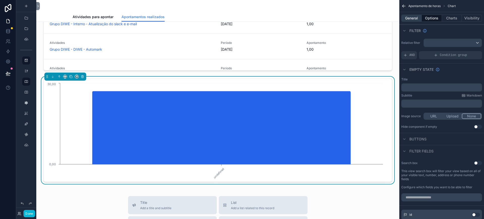
click at [413, 21] on button "General" at bounding box center [412, 18] width 20 height 7
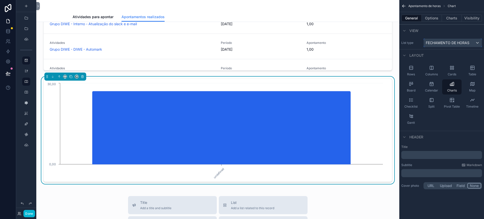
click at [434, 46] on div "FECHAMENTO DE HORAS" at bounding box center [453, 43] width 58 height 8
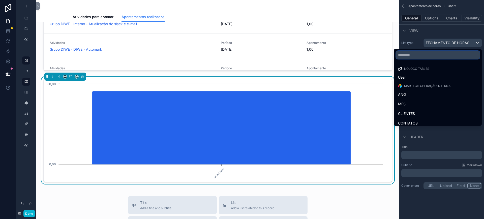
click at [418, 57] on input "text" at bounding box center [438, 55] width 84 height 8
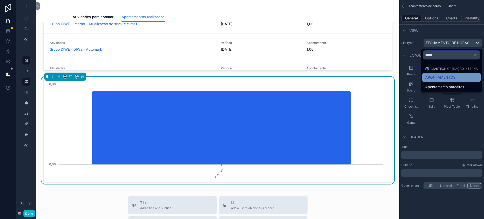
type input "*****"
click at [436, 79] on span "APONTAMENTOS" at bounding box center [441, 77] width 30 height 6
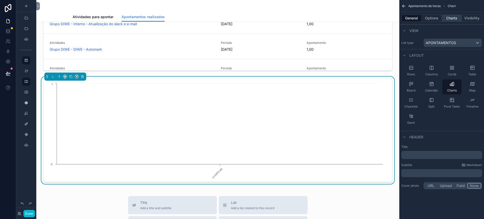
click at [453, 19] on button "Charts" at bounding box center [452, 18] width 20 height 7
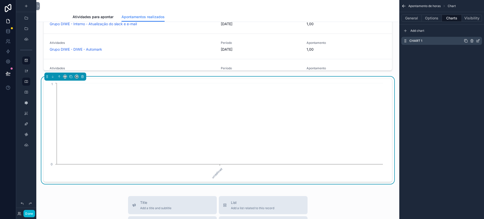
click at [477, 42] on icon "scrollable content" at bounding box center [478, 41] width 2 height 2
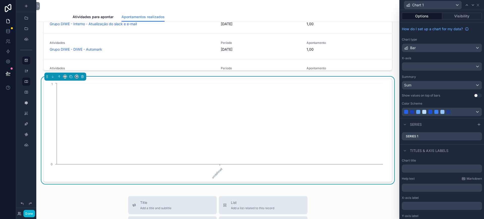
click at [478, 41] on div "How do I set up a chart for my data? Chart type Bar X-axis Summary Sum Show val…" at bounding box center [442, 70] width 84 height 96
click at [476, 137] on icon at bounding box center [478, 136] width 4 height 4
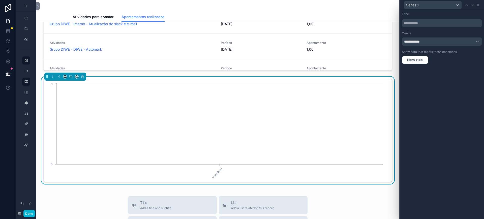
click at [481, 4] on div "Series 1" at bounding box center [442, 5] width 80 height 10
click at [480, 5] on div "Series 1" at bounding box center [442, 5] width 80 height 10
click at [480, 6] on icon at bounding box center [478, 5] width 4 height 4
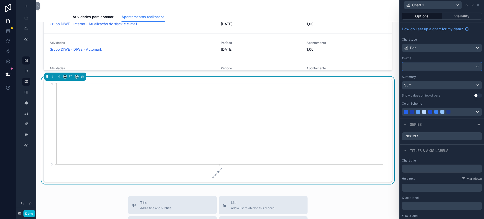
click at [422, 66] on div at bounding box center [442, 67] width 80 height 8
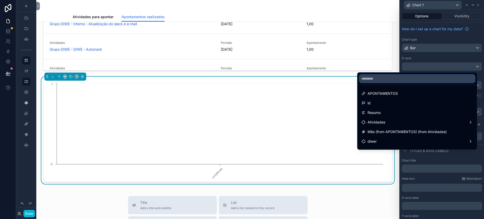
click at [402, 79] on input "text" at bounding box center [418, 79] width 116 height 8
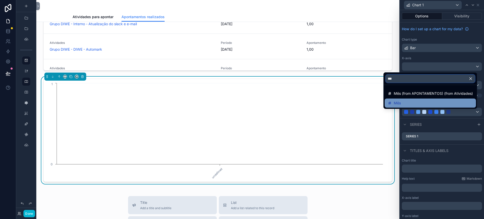
type input "***"
click at [422, 104] on div "Mês" at bounding box center [430, 103] width 85 height 6
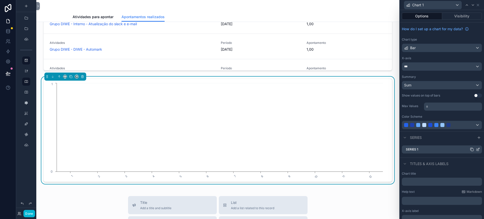
click at [476, 150] on icon at bounding box center [478, 150] width 4 height 4
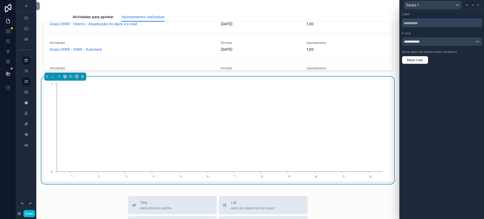
click at [419, 25] on input "text" at bounding box center [442, 23] width 80 height 8
click at [421, 45] on div "**********" at bounding box center [442, 42] width 80 height 8
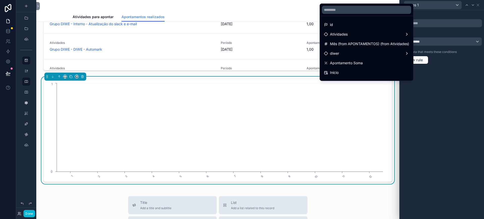
click at [355, 14] on div at bounding box center [366, 10] width 93 height 12
click at [354, 49] on div "diwer" at bounding box center [366, 53] width 91 height 9
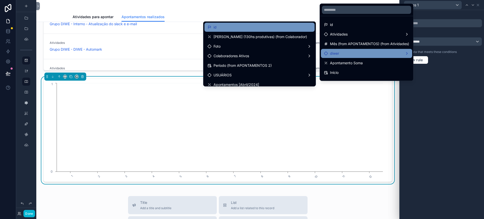
click at [263, 25] on div "id" at bounding box center [260, 27] width 104 height 6
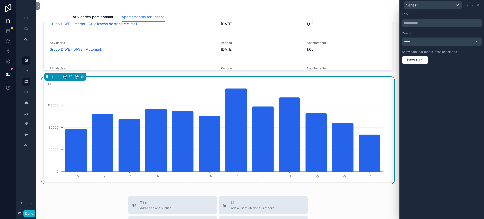
click at [478, 5] on icon at bounding box center [478, 5] width 2 height 2
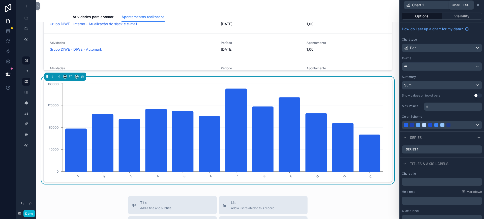
click at [478, 6] on icon at bounding box center [478, 5] width 4 height 4
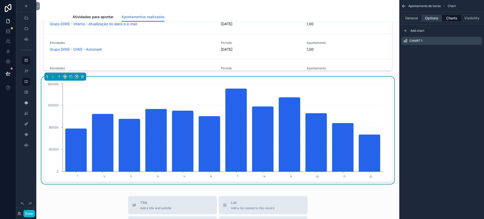
click at [435, 19] on button "Options" at bounding box center [432, 18] width 20 height 7
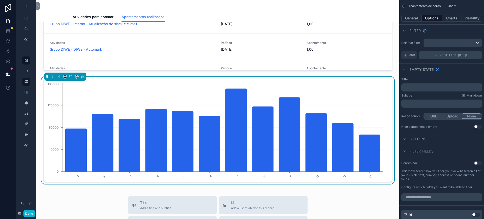
click at [450, 51] on div "Condition group" at bounding box center [450, 55] width 63 height 8
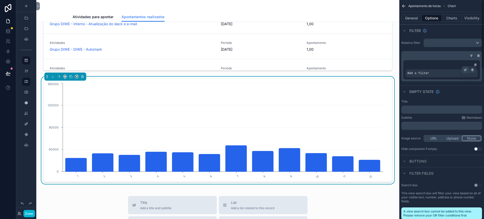
click at [464, 70] on div "scrollable content" at bounding box center [465, 69] width 7 height 7
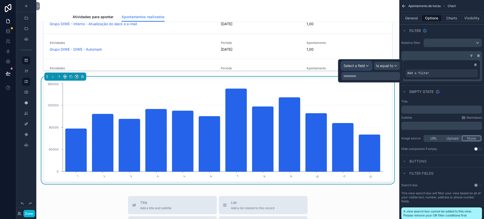
click at [364, 65] on span "Select a field" at bounding box center [354, 66] width 21 height 4
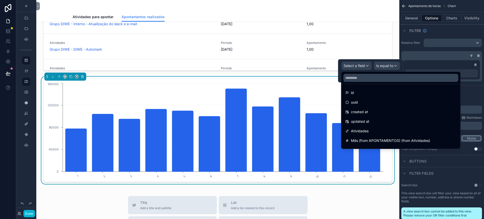
scroll to position [23, 0]
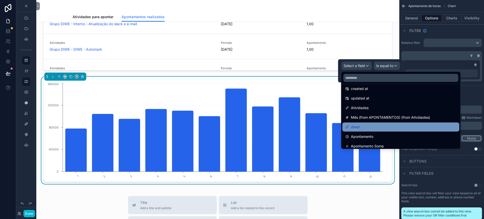
click at [390, 128] on div "diwer" at bounding box center [401, 127] width 111 height 6
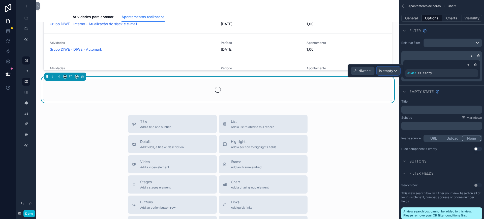
click at [396, 72] on div "Is empty" at bounding box center [388, 71] width 23 height 8
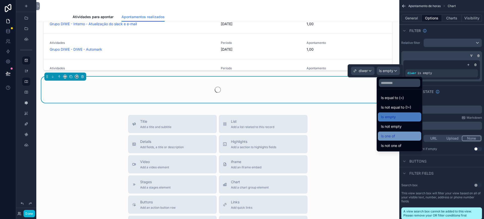
click at [402, 135] on div "Is one of" at bounding box center [399, 136] width 37 height 6
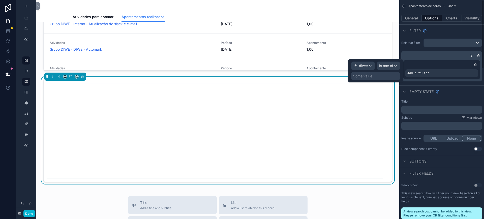
click at [367, 73] on div "Some value" at bounding box center [375, 76] width 49 height 8
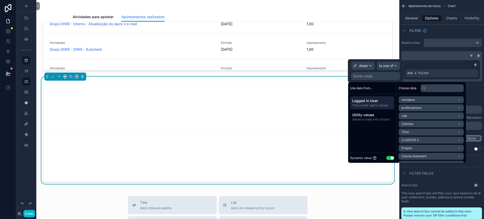
click at [411, 131] on li "Time" at bounding box center [431, 132] width 65 height 7
click at [416, 109] on li "Time" at bounding box center [431, 108] width 65 height 7
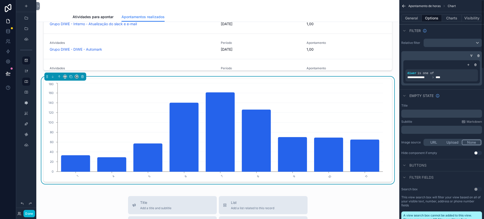
click at [478, 103] on div "Title ﻿ Subtitle Markdown ﻿ Image source URL Upload None Hide component if empt…" at bounding box center [442, 130] width 85 height 56
click at [470, 65] on icon "scrollable content" at bounding box center [468, 64] width 3 height 3
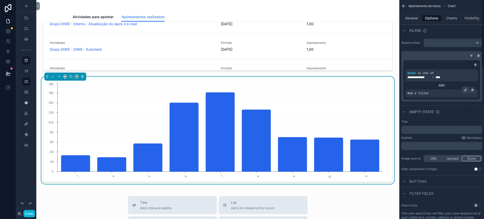
click at [463, 93] on div "Add a filter" at bounding box center [442, 94] width 73 height 8
click at [465, 87] on div "scrollable content" at bounding box center [465, 90] width 7 height 7
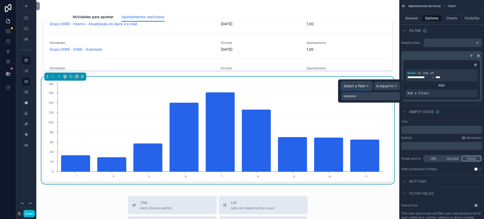
click at [359, 89] on div "Select a field" at bounding box center [357, 86] width 30 height 8
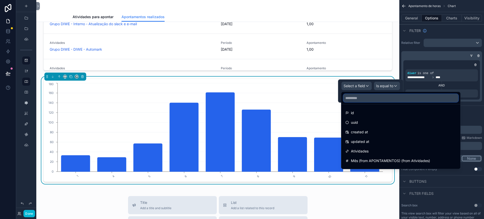
click at [357, 101] on input "text" at bounding box center [401, 98] width 115 height 8
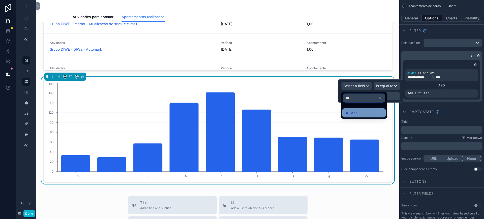
type input "***"
click at [361, 113] on div "Ano" at bounding box center [364, 113] width 37 height 6
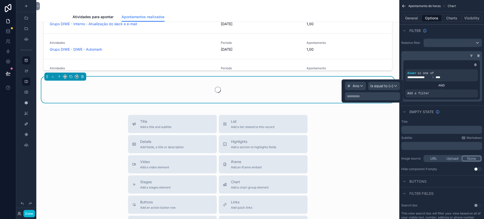
click at [372, 97] on p "**********" at bounding box center [373, 96] width 52 height 5
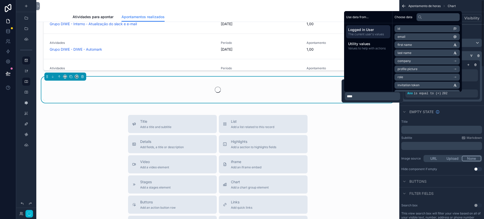
click at [430, 108] on div "Empty state" at bounding box center [442, 112] width 85 height 12
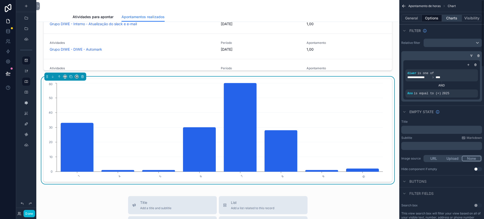
click at [451, 17] on button "Charts" at bounding box center [452, 18] width 20 height 7
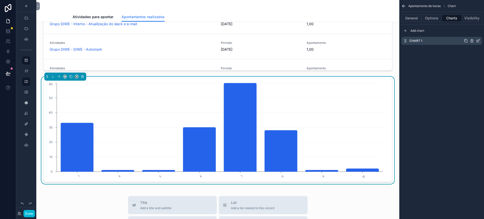
click at [481, 42] on div "Chart 1" at bounding box center [442, 41] width 81 height 8
click at [480, 41] on icon "scrollable content" at bounding box center [478, 41] width 4 height 4
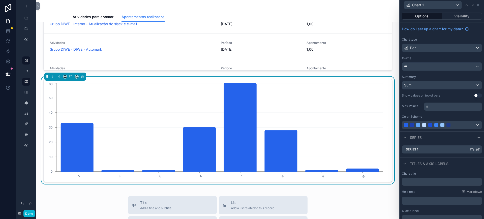
click at [478, 149] on icon at bounding box center [479, 149] width 2 height 2
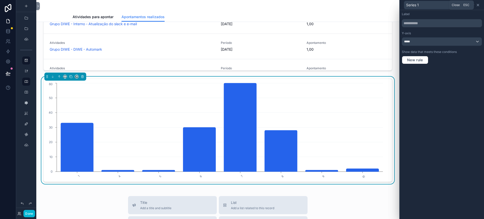
click at [479, 4] on icon at bounding box center [478, 5] width 4 height 4
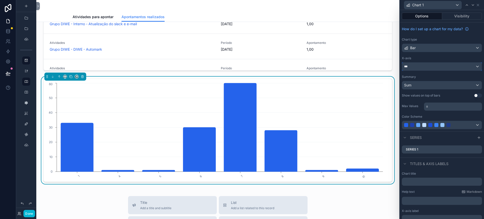
click at [418, 65] on div "***" at bounding box center [442, 67] width 80 height 8
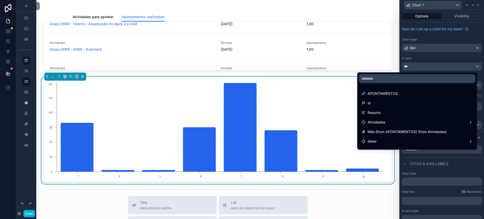
click at [388, 81] on input "text" at bounding box center [418, 79] width 116 height 8
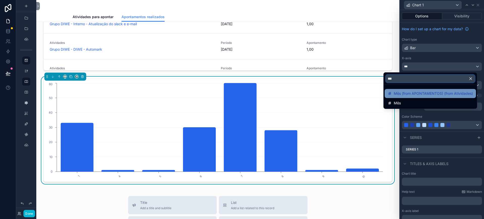
type input "***"
click at [414, 92] on span "Mês (from APONTAMENTOS) (from Atividades)" at bounding box center [433, 94] width 79 height 6
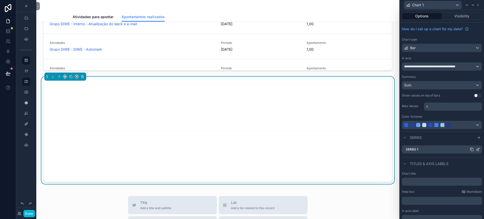
click at [476, 149] on icon at bounding box center [478, 150] width 4 height 4
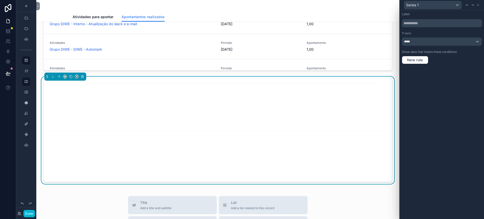
click at [481, 5] on div "Series 1" at bounding box center [442, 5] width 80 height 10
click at [478, 4] on icon at bounding box center [478, 5] width 4 height 4
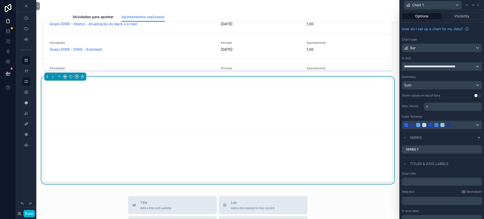
click at [433, 69] on div "**********" at bounding box center [442, 67] width 80 height 8
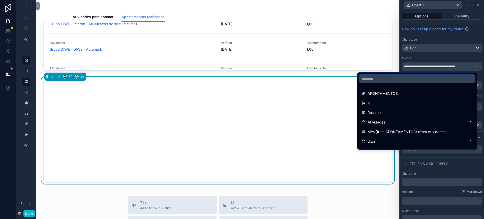
click at [409, 80] on input "text" at bounding box center [418, 79] width 116 height 8
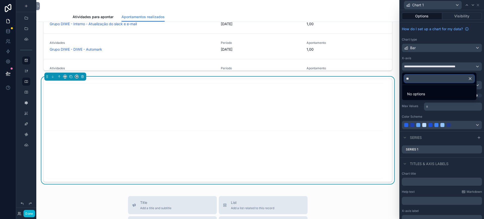
type input "*"
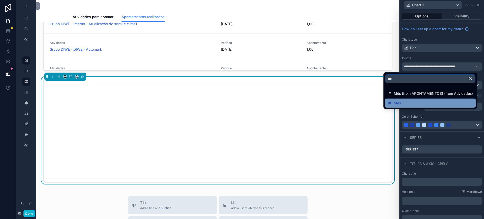
type input "***"
click at [420, 100] on div "Mês" at bounding box center [430, 103] width 85 height 6
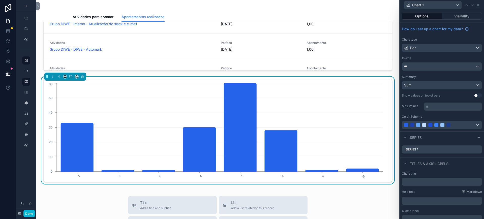
click at [441, 107] on p "* ﻿" at bounding box center [453, 106] width 55 height 5
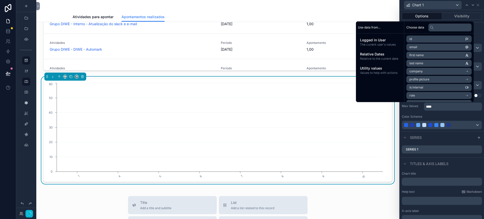
click at [454, 118] on div "Color Scheme" at bounding box center [442, 117] width 80 height 4
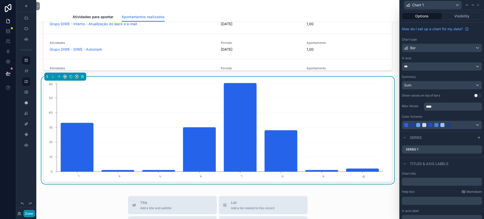
click at [29, 213] on button "Done" at bounding box center [28, 213] width 11 height 7
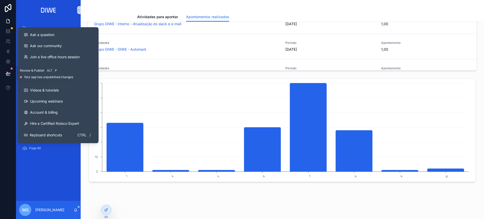
click at [7, 77] on button at bounding box center [8, 74] width 11 height 14
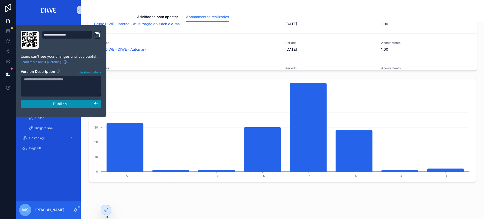
click at [85, 102] on div "Publish" at bounding box center [61, 104] width 74 height 5
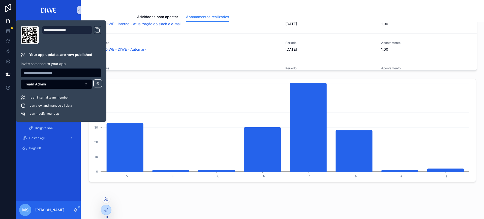
click at [106, 199] on icon at bounding box center [105, 198] width 1 height 1
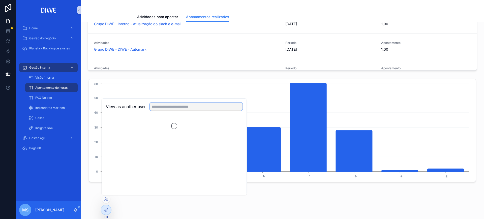
click at [171, 107] on input "text" at bounding box center [196, 107] width 93 height 8
type input "*******"
click at [233, 127] on button "Select" at bounding box center [236, 125] width 13 height 7
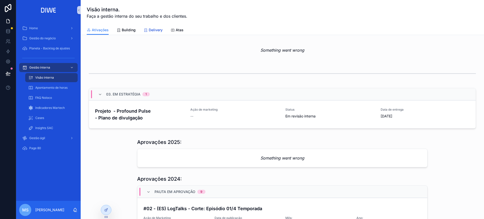
click at [152, 28] on span "Delivery" at bounding box center [156, 30] width 14 height 5
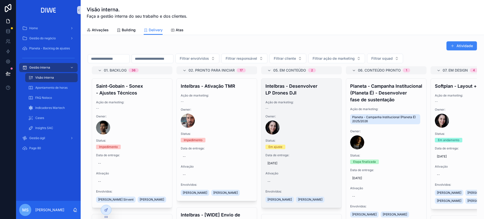
click at [299, 103] on span "Ação de marketing:" at bounding box center [302, 102] width 72 height 4
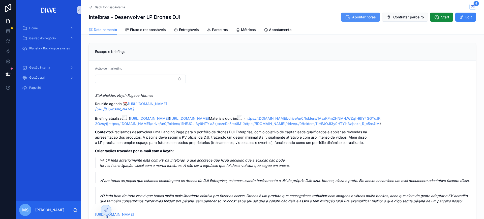
click at [365, 16] on span "Apontar horas" at bounding box center [365, 17] width 24 height 5
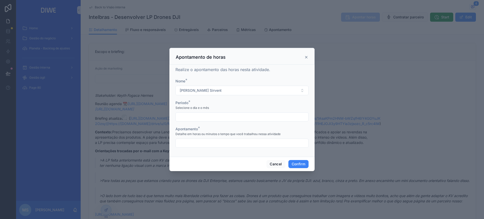
click at [307, 57] on icon at bounding box center [307, 57] width 2 height 2
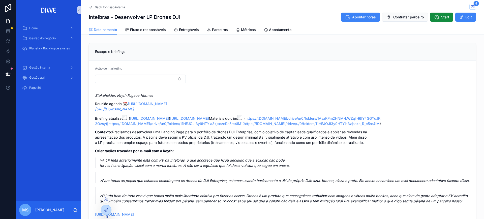
click at [107, 212] on div at bounding box center [106, 210] width 10 height 10
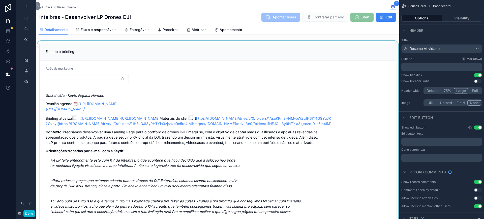
click at [368, 49] on div "scrollable content" at bounding box center [217, 214] width 363 height 346
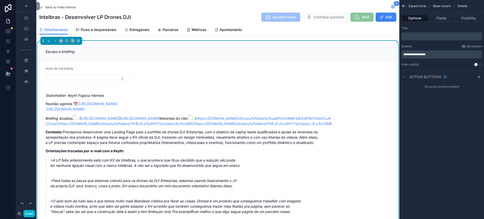
click at [414, 15] on button "Options" at bounding box center [415, 18] width 27 height 7
click at [127, 33] on link "Entregáveis" at bounding box center [137, 30] width 25 height 10
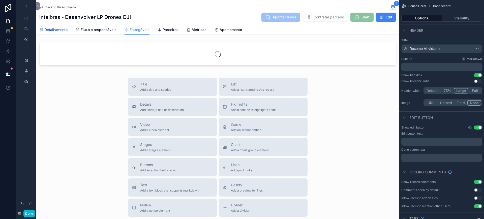
click at [55, 32] on span "Detalhamento" at bounding box center [55, 29] width 23 height 5
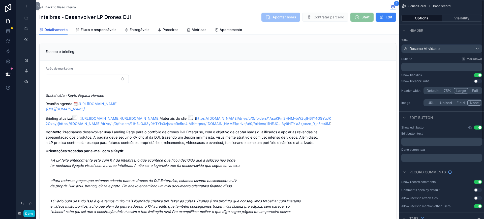
click at [484, 83] on div "Squad Coral Base record Options Visibility Header Title Resumo Atividade Subtit…" at bounding box center [442, 109] width 85 height 219
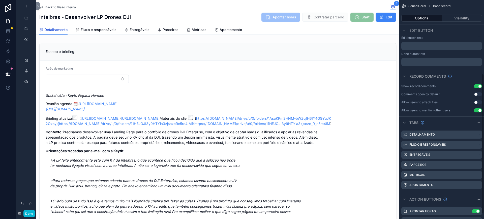
scroll to position [120, 0]
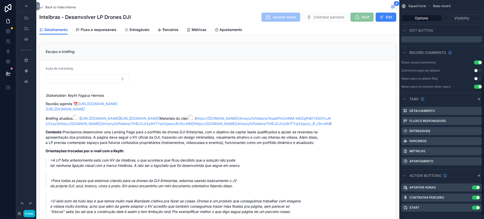
drag, startPoint x: 484, startPoint y: 85, endPoint x: 484, endPoint y: 159, distance: 73.4
click at [484, 159] on div "Squad Coral Base record Options Visibility Header Title Resumo Atividade Subtit…" at bounding box center [442, 109] width 85 height 219
click at [468, 186] on icon "scrollable content" at bounding box center [468, 188] width 4 height 4
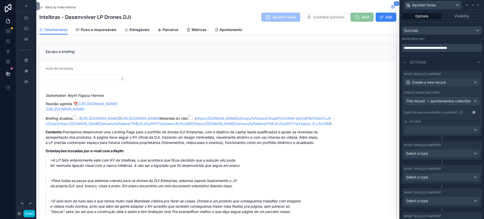
scroll to position [159, 0]
click at [443, 135] on div at bounding box center [442, 131] width 76 height 8
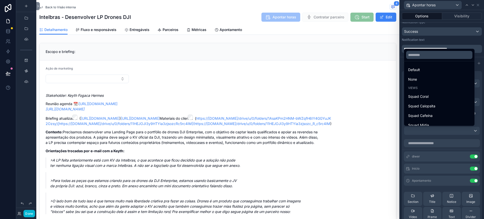
click at [443, 141] on div at bounding box center [442, 109] width 84 height 219
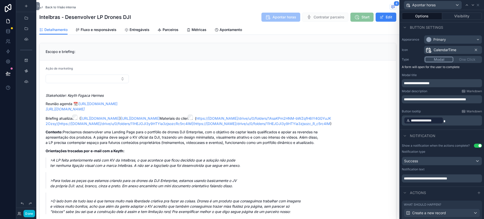
scroll to position [25, 0]
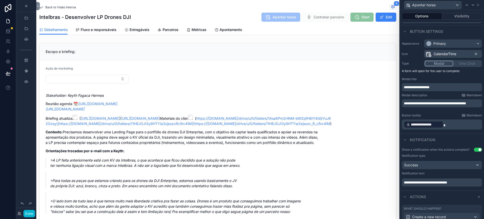
click at [424, 84] on div "**********" at bounding box center [442, 87] width 80 height 8
click at [427, 90] on div "**********" at bounding box center [442, 87] width 80 height 8
click at [426, 88] on span "**********" at bounding box center [417, 88] width 26 height 4
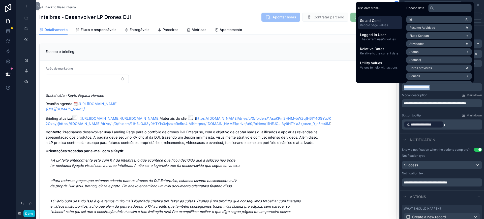
copy span "**********"
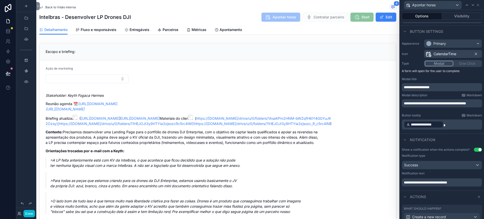
click at [416, 112] on div "**********" at bounding box center [442, 84] width 84 height 94
click at [420, 105] on p "**********" at bounding box center [442, 103] width 77 height 5
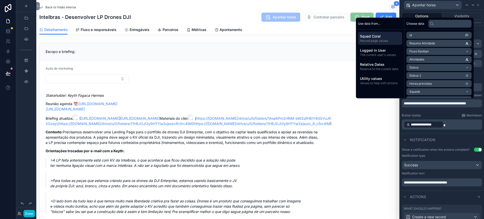
click at [425, 106] on p "**********" at bounding box center [442, 103] width 77 height 5
copy span "**********"
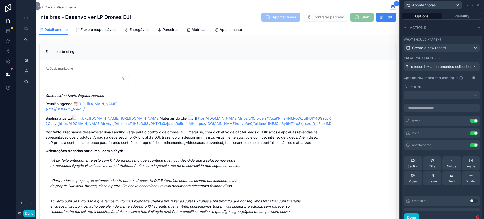
scroll to position [204, 0]
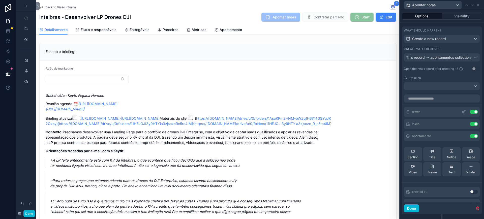
click at [462, 114] on icon at bounding box center [464, 112] width 4 height 4
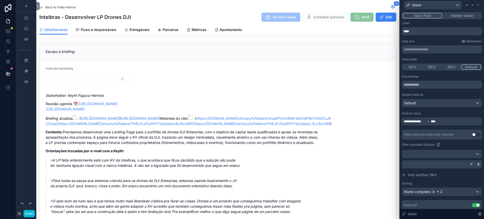
click at [449, 118] on div "**********" at bounding box center [442, 122] width 80 height 8
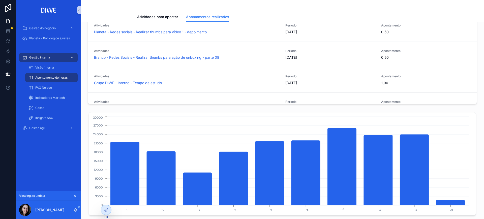
scroll to position [181, 0]
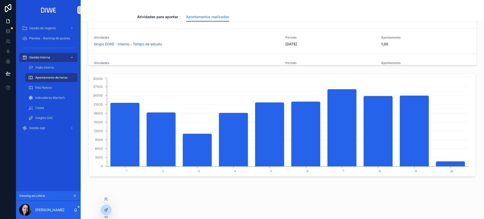
click at [107, 208] on icon at bounding box center [106, 210] width 4 height 4
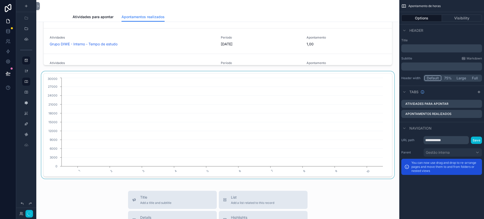
click at [164, 81] on div "scrollable content" at bounding box center [217, 124] width 355 height 107
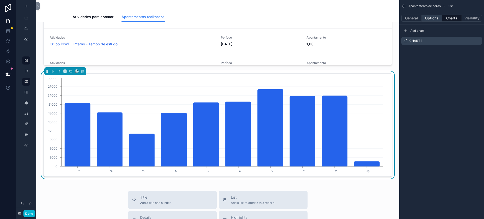
click at [433, 17] on button "Options" at bounding box center [432, 18] width 20 height 7
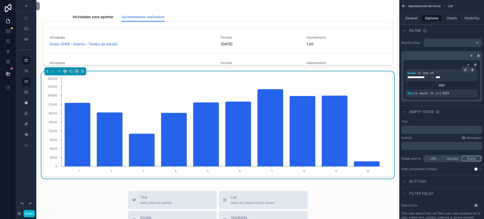
click at [467, 70] on icon "scrollable content" at bounding box center [466, 70] width 2 height 2
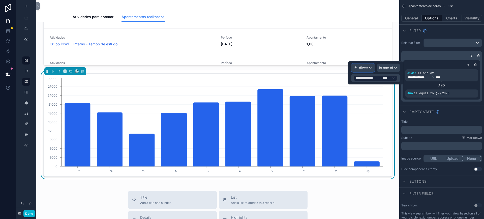
click at [368, 68] on div "diwer" at bounding box center [363, 68] width 23 height 8
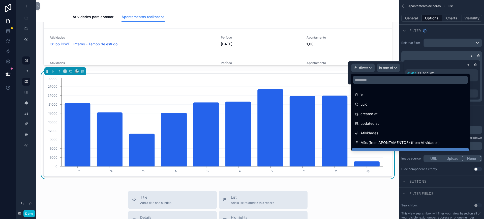
click at [368, 68] on div at bounding box center [376, 72] width 56 height 23
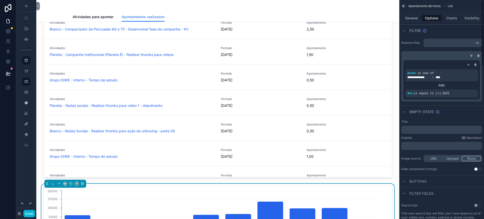
scroll to position [0, 0]
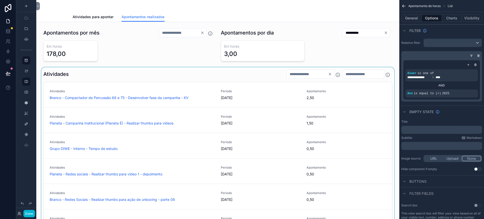
click at [147, 82] on div "scrollable content" at bounding box center [217, 157] width 355 height 181
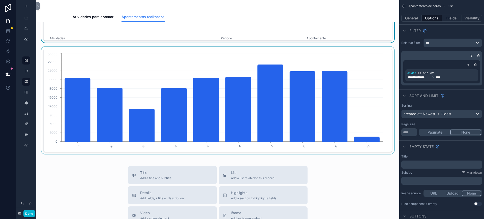
scroll to position [200, 0]
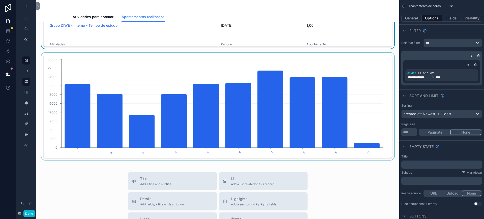
click at [282, 65] on div "scrollable content" at bounding box center [217, 106] width 355 height 107
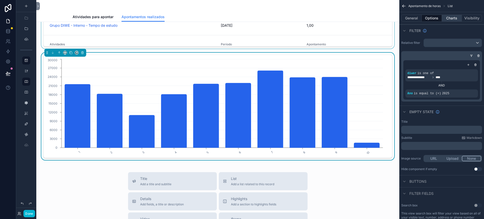
click at [453, 21] on button "Charts" at bounding box center [452, 18] width 20 height 7
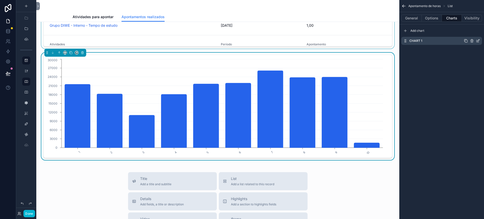
click at [480, 42] on icon "scrollable content" at bounding box center [478, 41] width 4 height 4
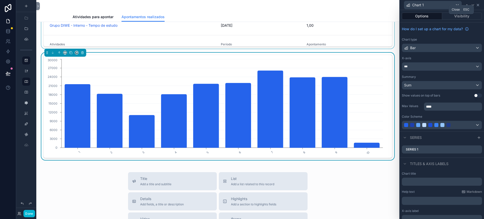
click at [480, 7] on icon at bounding box center [478, 5] width 4 height 4
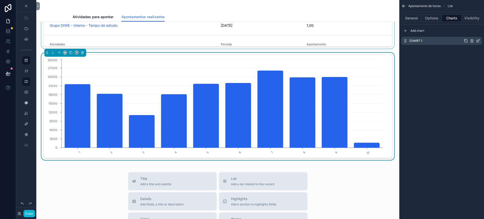
click at [479, 42] on icon "scrollable content" at bounding box center [478, 41] width 2 height 2
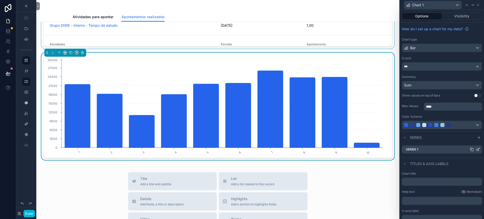
click at [477, 151] on icon at bounding box center [478, 150] width 2 height 2
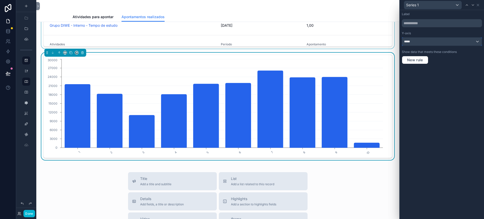
click at [422, 45] on div "*****" at bounding box center [442, 42] width 80 height 8
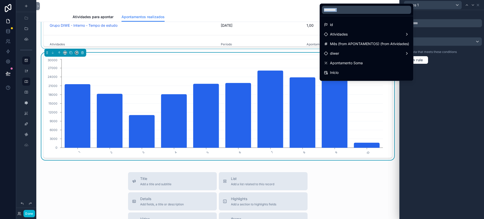
click at [347, 15] on div "id Atividades Mês (from APONTAMENTOS) (from Atividades) diwer Apontamento Soma …" at bounding box center [367, 42] width 94 height 77
click at [346, 13] on input "text" at bounding box center [366, 10] width 89 height 8
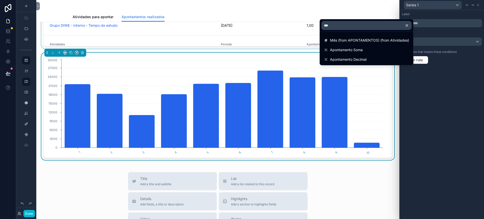
type input "****"
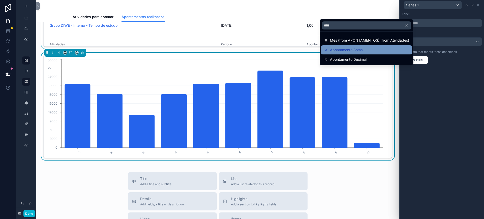
click at [341, 48] on span "Apontamento Soma" at bounding box center [346, 50] width 33 height 6
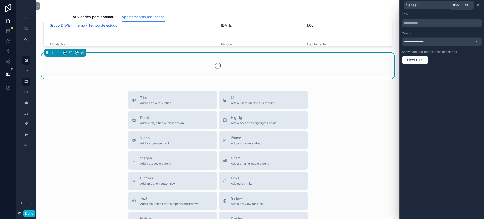
click at [480, 4] on icon at bounding box center [478, 5] width 4 height 4
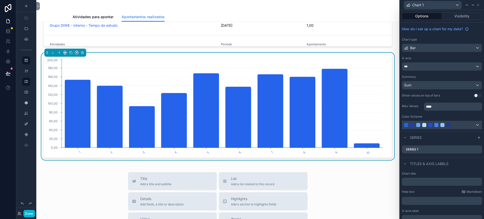
click at [448, 123] on div at bounding box center [449, 125] width 4 height 4
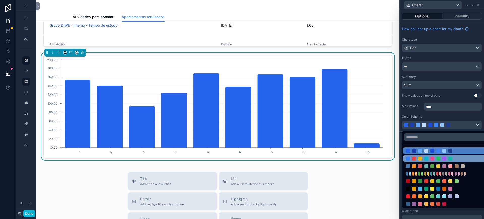
click at [427, 159] on div at bounding box center [427, 159] width 4 height 4
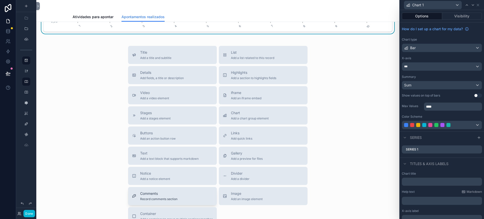
scroll to position [328, 0]
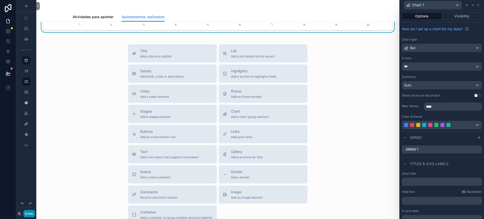
click at [30, 212] on button "Done" at bounding box center [28, 213] width 11 height 7
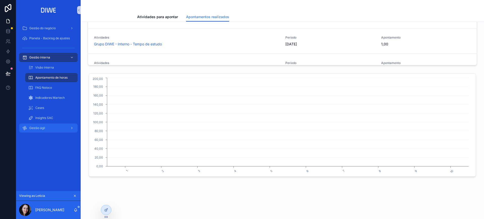
scroll to position [181, 0]
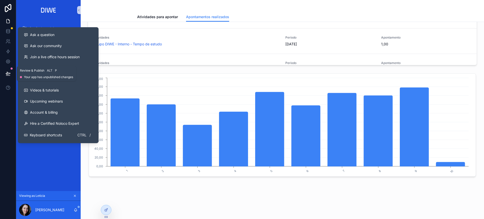
click at [5, 76] on button at bounding box center [8, 74] width 11 height 14
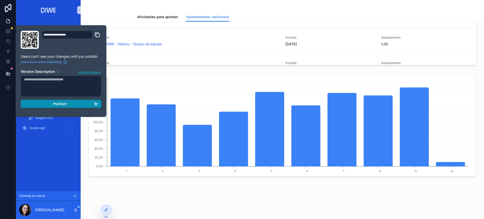
click at [101, 104] on button "Publish" at bounding box center [61, 104] width 81 height 8
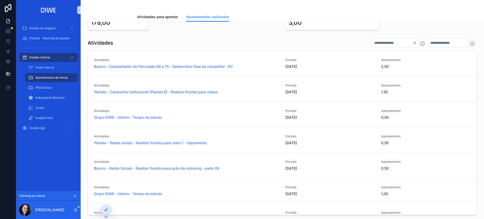
scroll to position [19, 0]
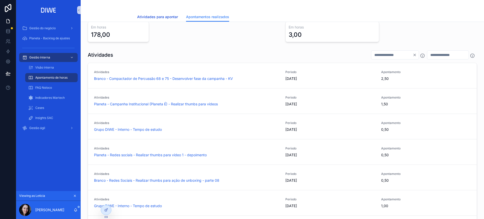
click at [169, 15] on span "Atividades para apontar" at bounding box center [157, 16] width 41 height 5
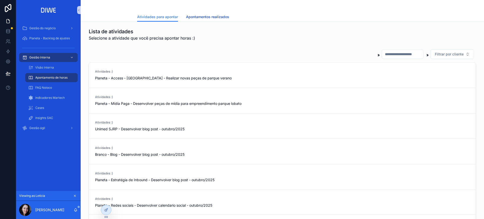
click at [198, 21] on link "Apontamentos realizados" at bounding box center [207, 17] width 43 height 10
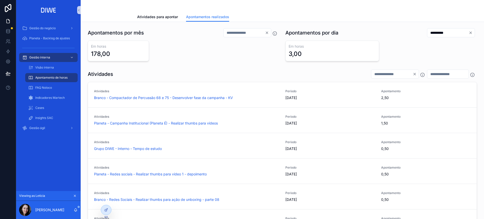
scroll to position [181, 0]
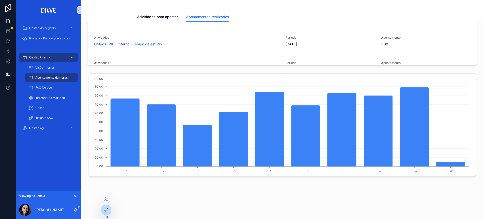
click at [105, 214] on div at bounding box center [106, 210] width 10 height 10
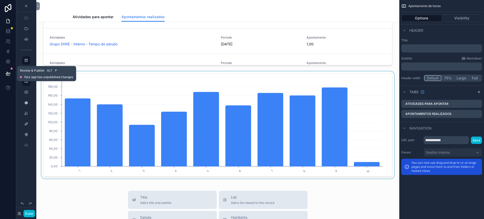
drag, startPoint x: 4, startPoint y: 74, endPoint x: 44, endPoint y: 83, distance: 41.6
click at [4, 74] on button at bounding box center [8, 74] width 11 height 14
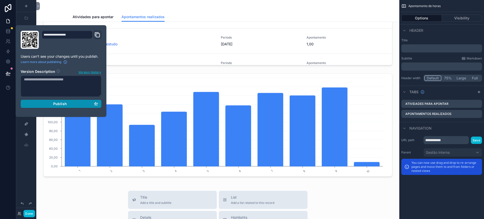
click at [88, 105] on div "Publish" at bounding box center [61, 104] width 74 height 5
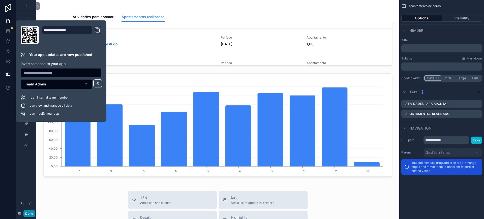
click at [29, 215] on button "Done" at bounding box center [28, 213] width 11 height 7
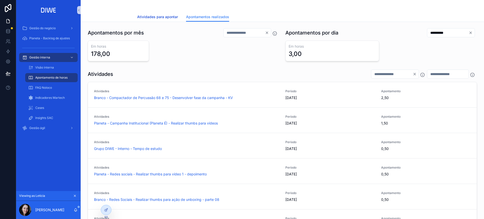
click at [161, 18] on span "Atividades para apontar" at bounding box center [157, 16] width 41 height 5
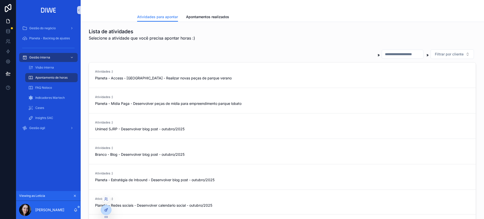
click at [106, 211] on icon at bounding box center [106, 210] width 4 height 4
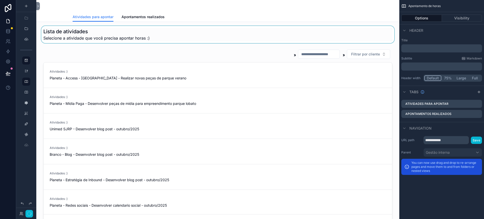
click at [143, 31] on div "scrollable content" at bounding box center [217, 34] width 355 height 17
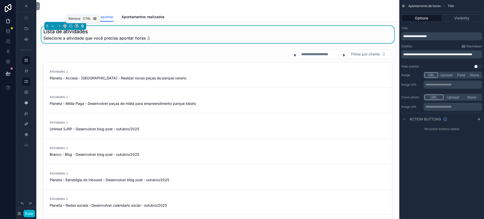
click at [84, 26] on icon "scrollable content" at bounding box center [83, 26] width 4 height 4
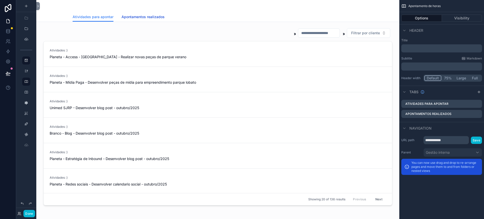
click at [124, 17] on span "Apontamentos realizados" at bounding box center [143, 16] width 43 height 5
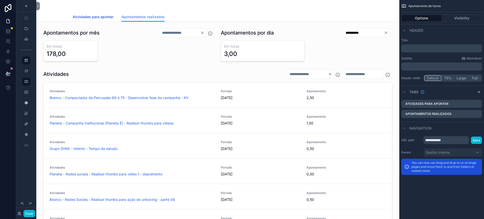
click at [84, 20] on link "Atividades para apontar" at bounding box center [93, 17] width 41 height 10
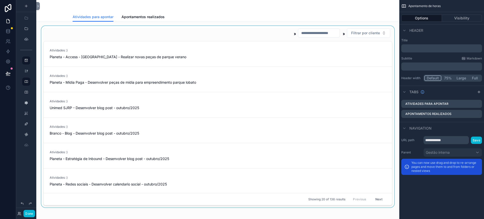
click at [82, 32] on div "scrollable content" at bounding box center [217, 117] width 355 height 182
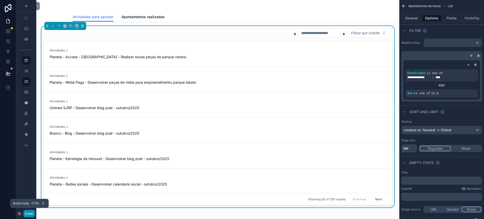
click at [30, 213] on button "Done" at bounding box center [28, 213] width 11 height 7
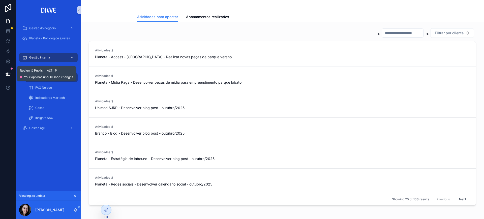
click at [3, 74] on button at bounding box center [8, 74] width 11 height 14
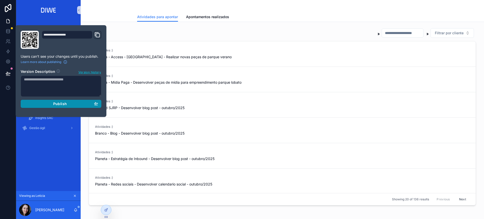
click at [88, 107] on button "Publish" at bounding box center [61, 104] width 81 height 8
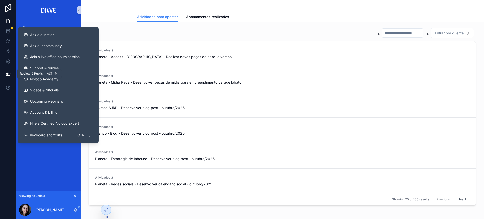
click at [7, 78] on button at bounding box center [8, 74] width 11 height 14
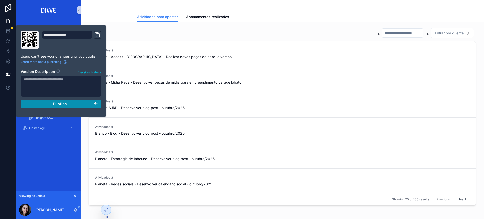
click at [85, 103] on div "Publish" at bounding box center [61, 104] width 74 height 5
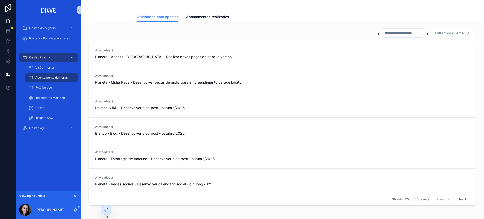
click at [154, 11] on div "scrollable content" at bounding box center [282, 6] width 291 height 12
